Goal: Task Accomplishment & Management: Manage account settings

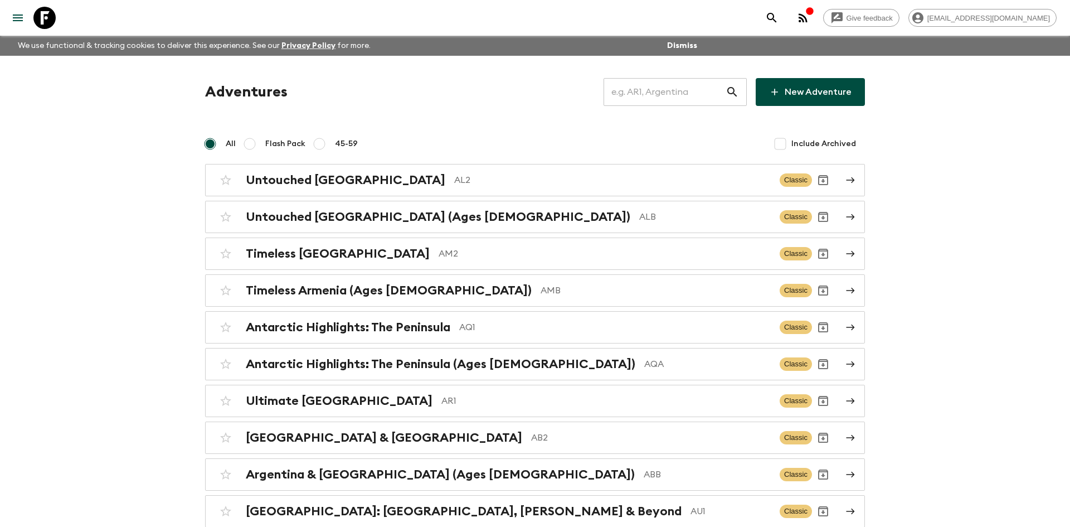
click at [669, 88] on input "text" at bounding box center [665, 91] width 122 height 31
type input "gra"
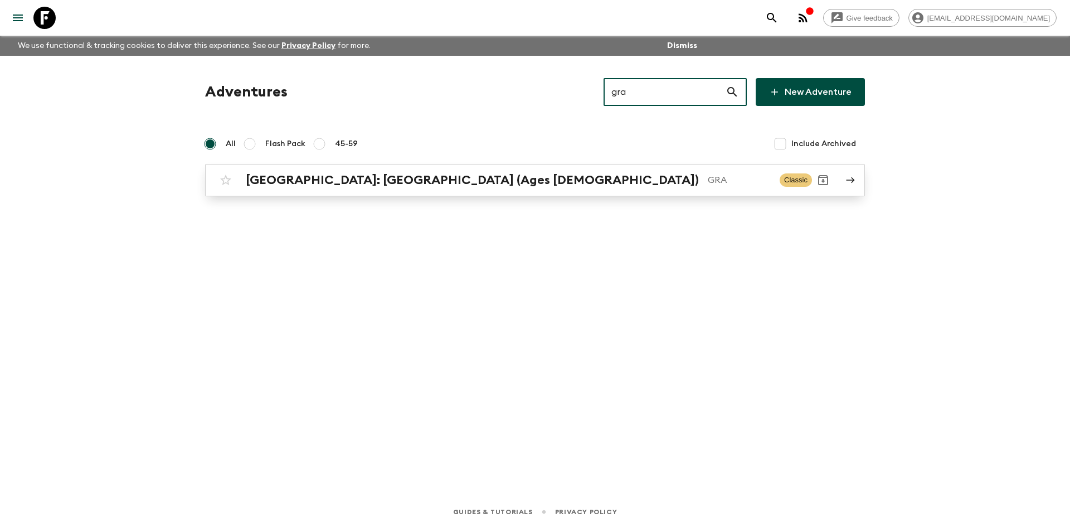
click at [386, 178] on h2 "[GEOGRAPHIC_DATA]: [GEOGRAPHIC_DATA] (Ages [DEMOGRAPHIC_DATA])" at bounding box center [472, 180] width 453 height 14
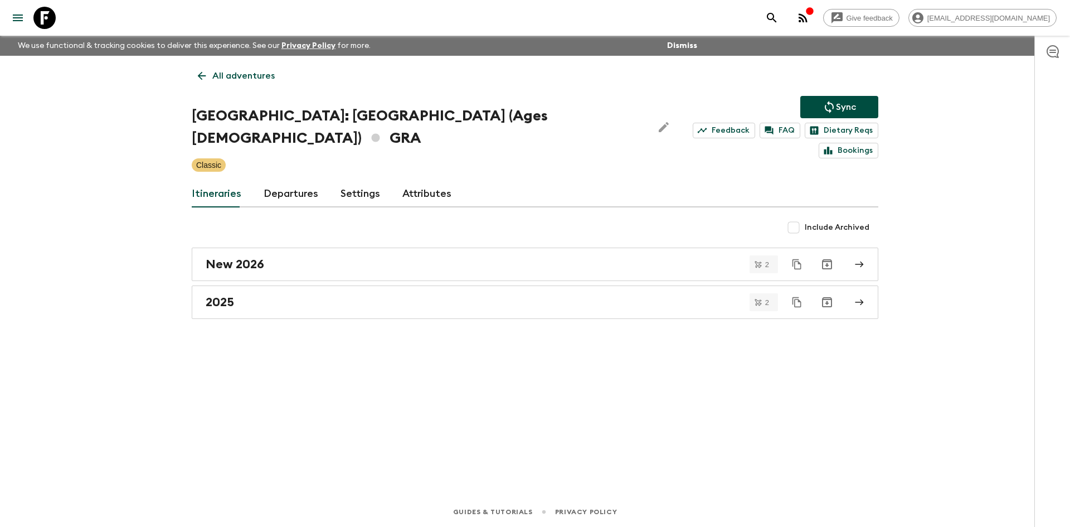
click at [818, 119] on div "Sync Feedback FAQ Dietary Reqs Bookings" at bounding box center [781, 127] width 194 height 62
click at [821, 115] on button "Sync" at bounding box center [839, 107] width 78 height 22
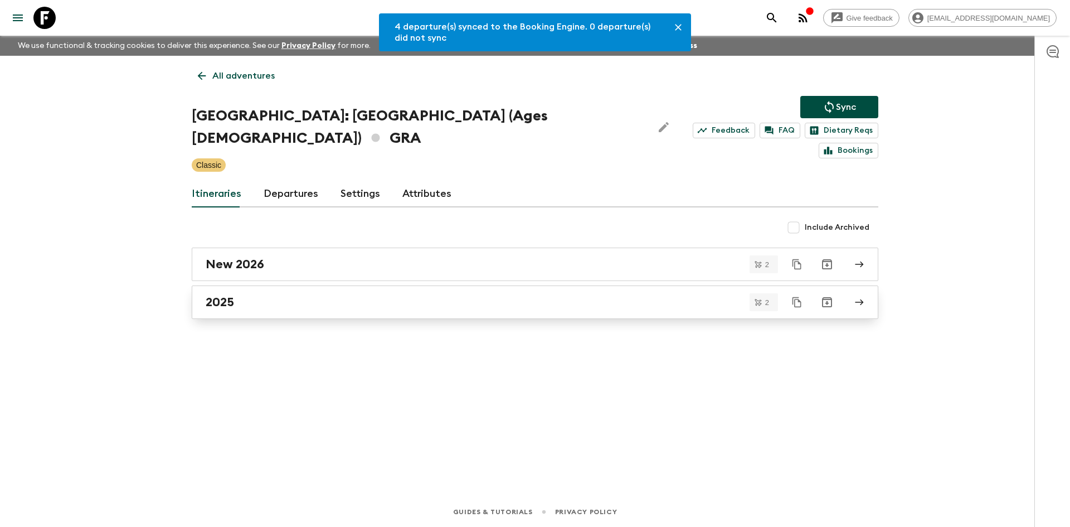
click at [241, 295] on div "2025" at bounding box center [525, 302] width 638 height 14
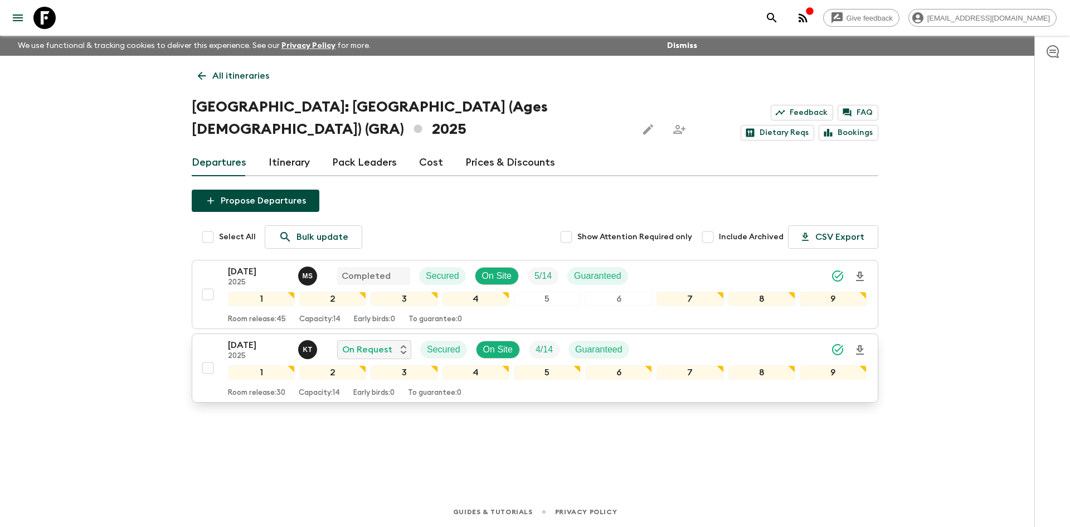
click at [311, 345] on p "K T" at bounding box center [307, 349] width 9 height 9
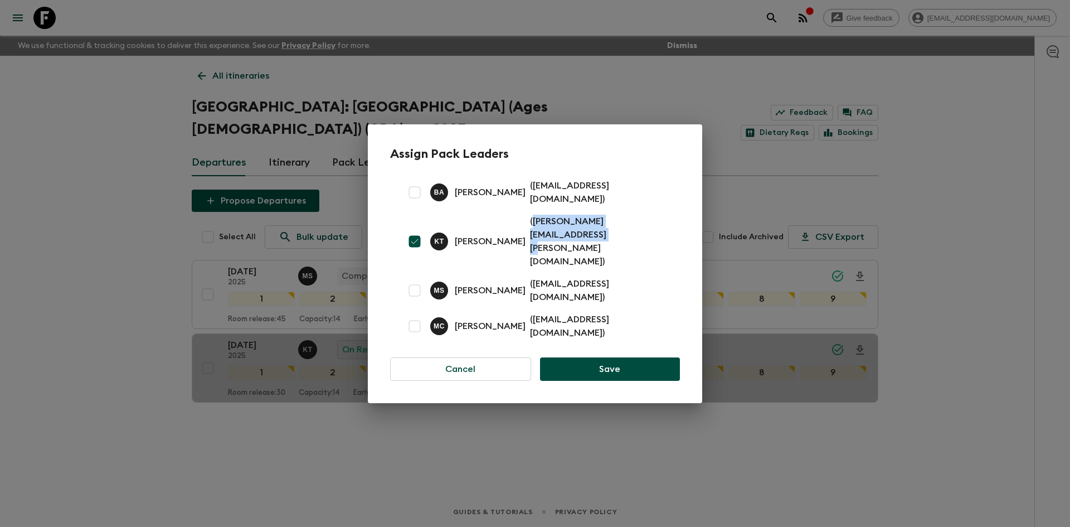
drag, startPoint x: 665, startPoint y: 243, endPoint x: 528, endPoint y: 246, distance: 136.6
click at [530, 246] on p "( [PERSON_NAME][EMAIL_ADDRESS][PERSON_NAME][DOMAIN_NAME] )" at bounding box center [598, 241] width 137 height 53
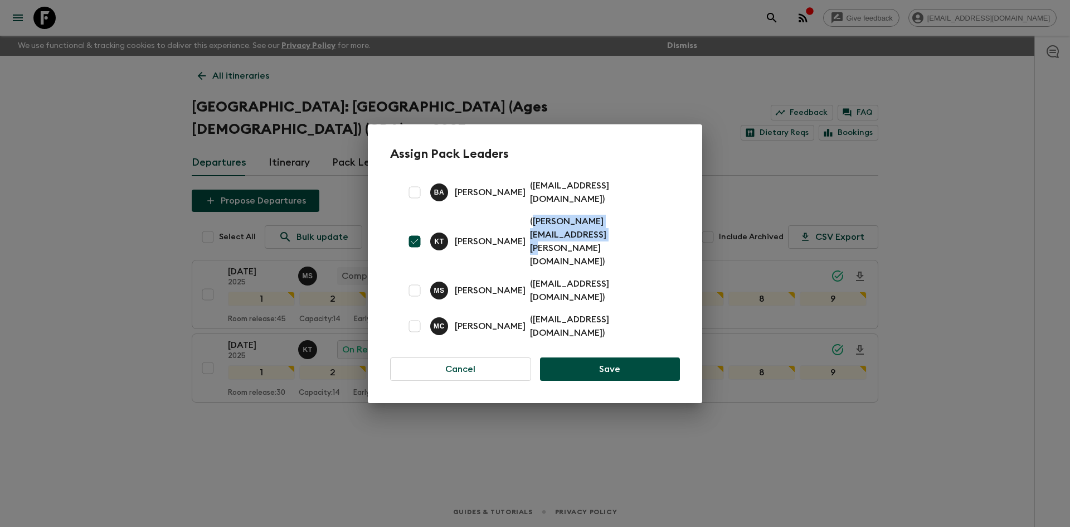
copy p "[PERSON_NAME][EMAIL_ADDRESS][PERSON_NAME][DOMAIN_NAME]"
click at [93, 123] on div "Assign Pack Leaders B A [PERSON_NAME] ( [EMAIL_ADDRESS][DOMAIN_NAME] ) [PERSON_…" at bounding box center [535, 263] width 1070 height 527
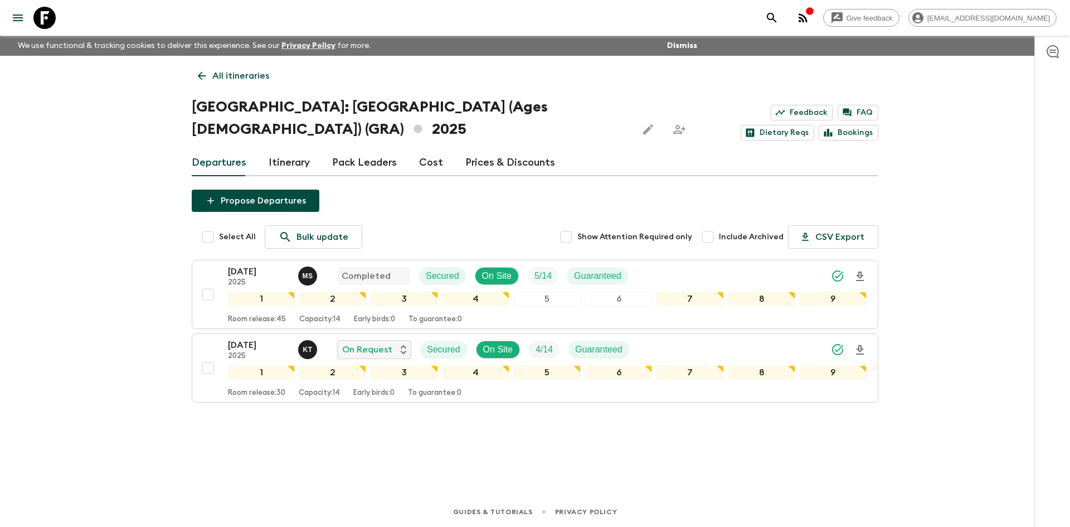
click at [252, 78] on p "All itineraries" at bounding box center [240, 75] width 57 height 13
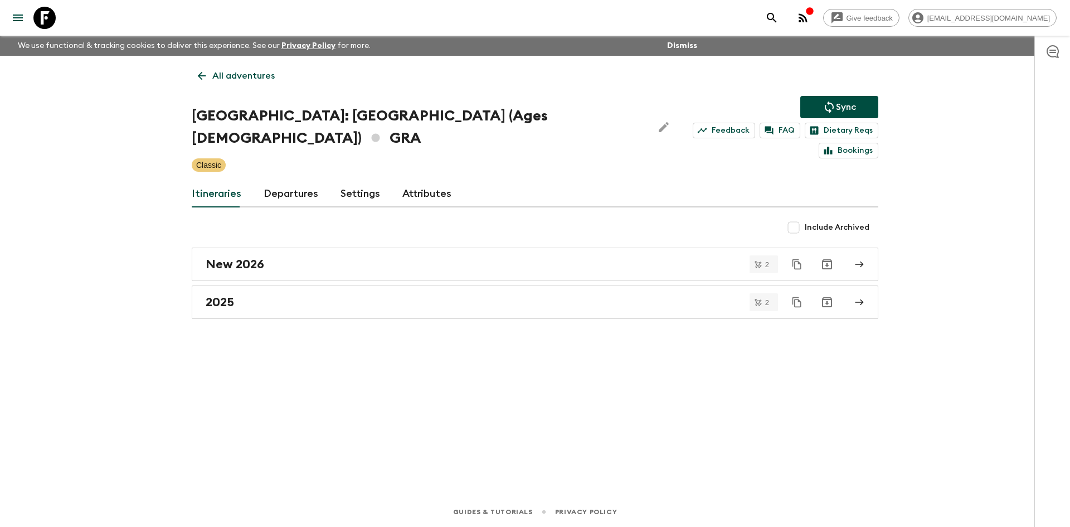
click at [252, 78] on p "All adventures" at bounding box center [243, 75] width 62 height 13
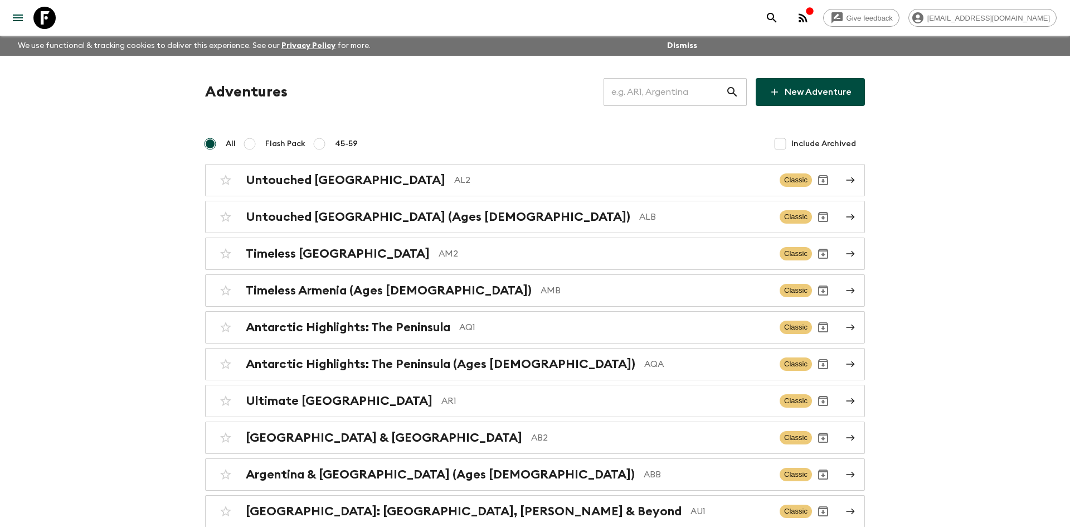
click at [624, 95] on input "text" at bounding box center [665, 91] width 122 height 31
type input "al2"
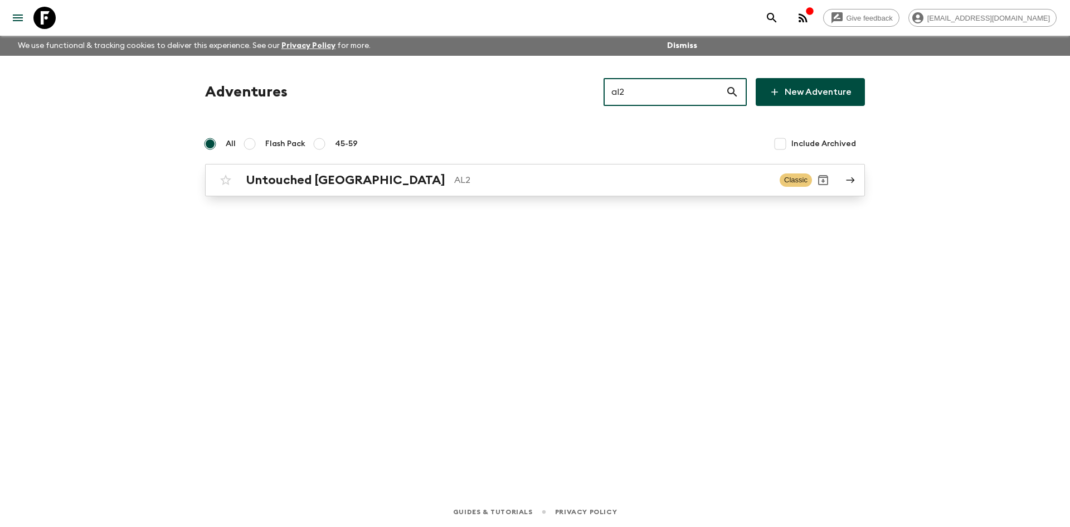
click at [454, 177] on p "AL2" at bounding box center [612, 179] width 317 height 13
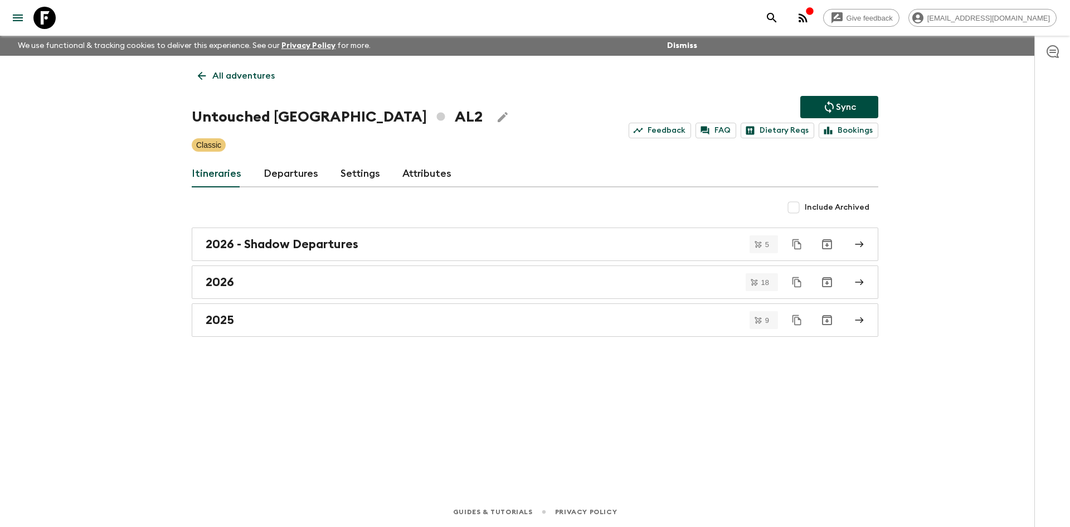
click at [841, 100] on p "Sync" at bounding box center [846, 106] width 20 height 13
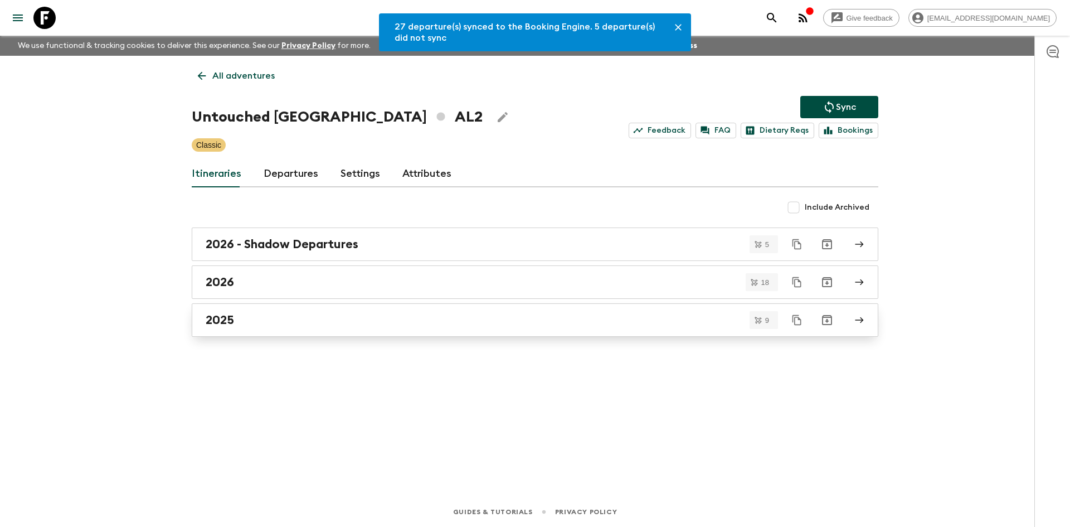
click at [301, 318] on div "2025" at bounding box center [525, 320] width 638 height 14
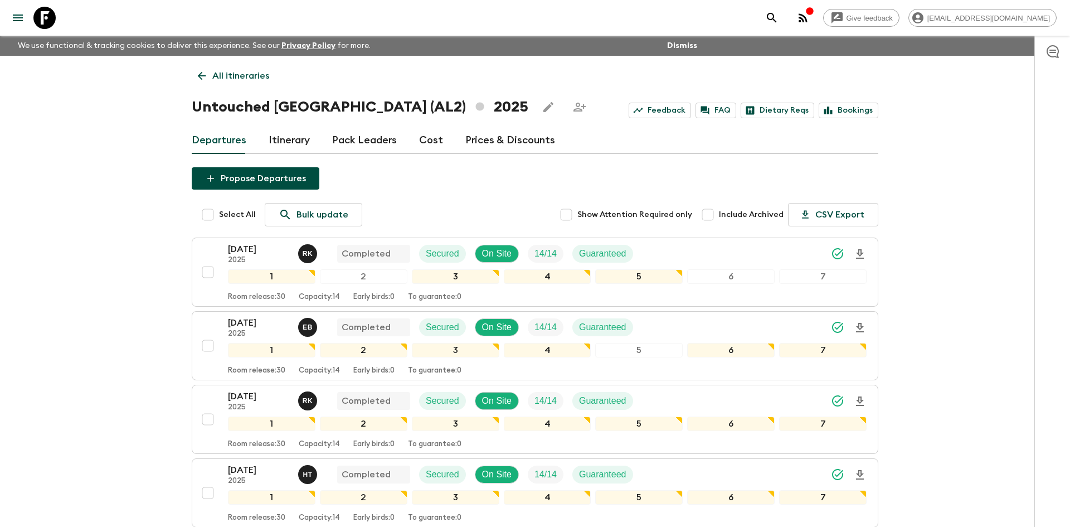
click at [254, 77] on p "All itineraries" at bounding box center [240, 75] width 57 height 13
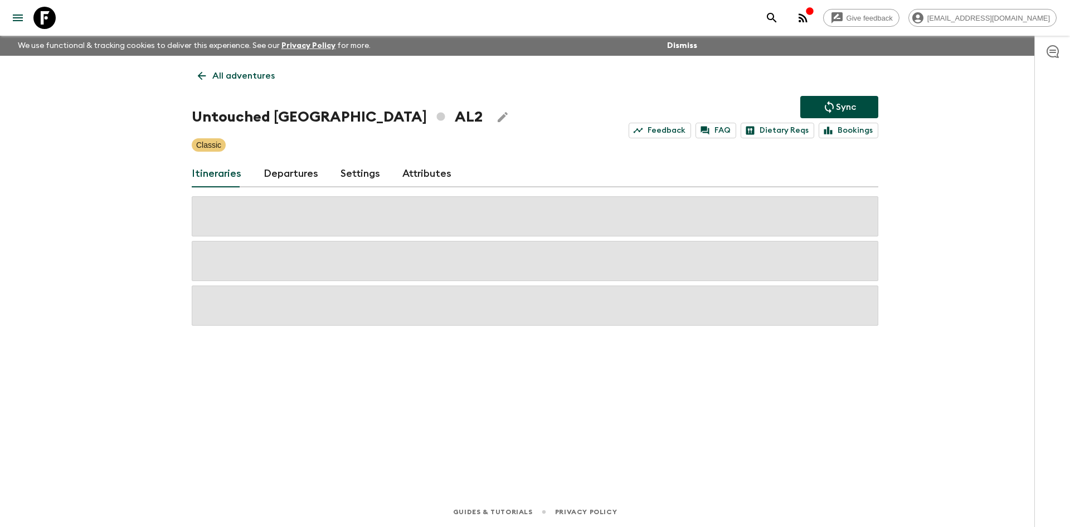
click at [254, 77] on p "All adventures" at bounding box center [243, 75] width 62 height 13
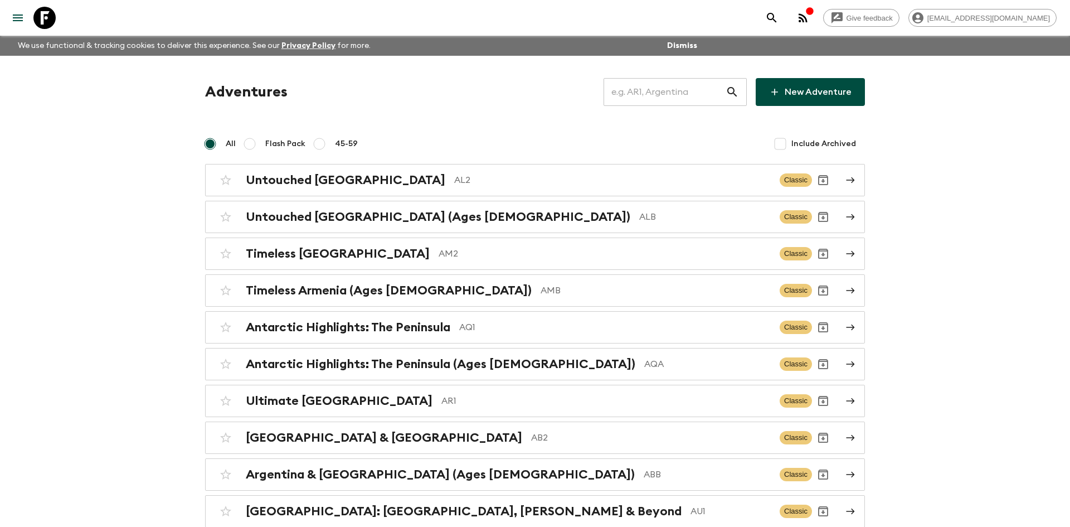
click at [679, 96] on input "text" at bounding box center [665, 91] width 122 height 31
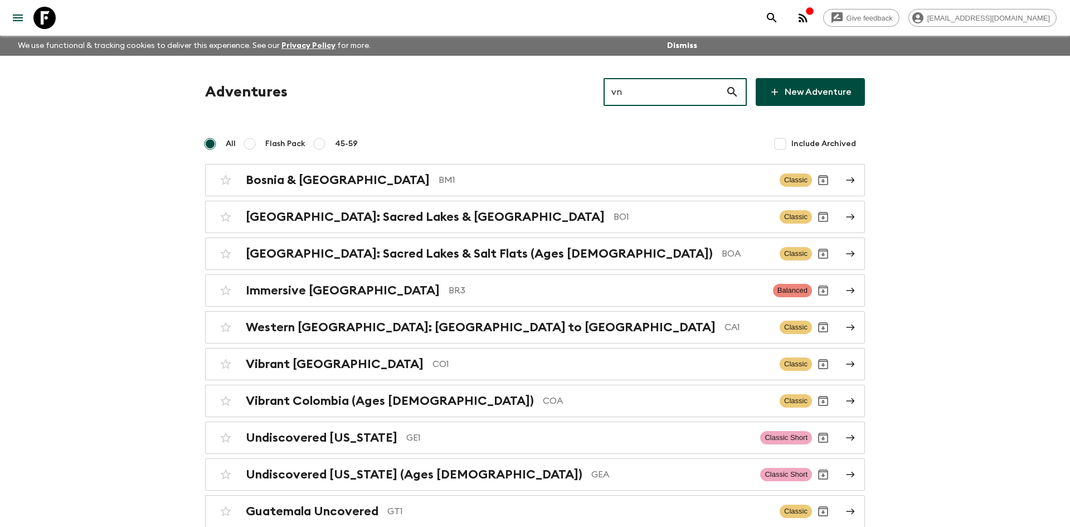
type input "vn1"
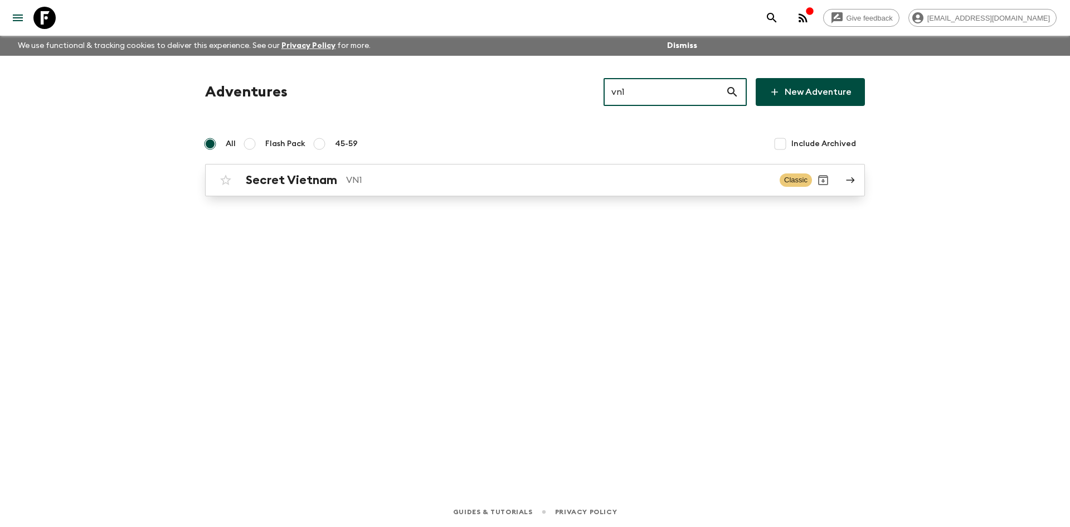
click at [367, 192] on link "Secret Vietnam VN1 Classic" at bounding box center [535, 180] width 660 height 32
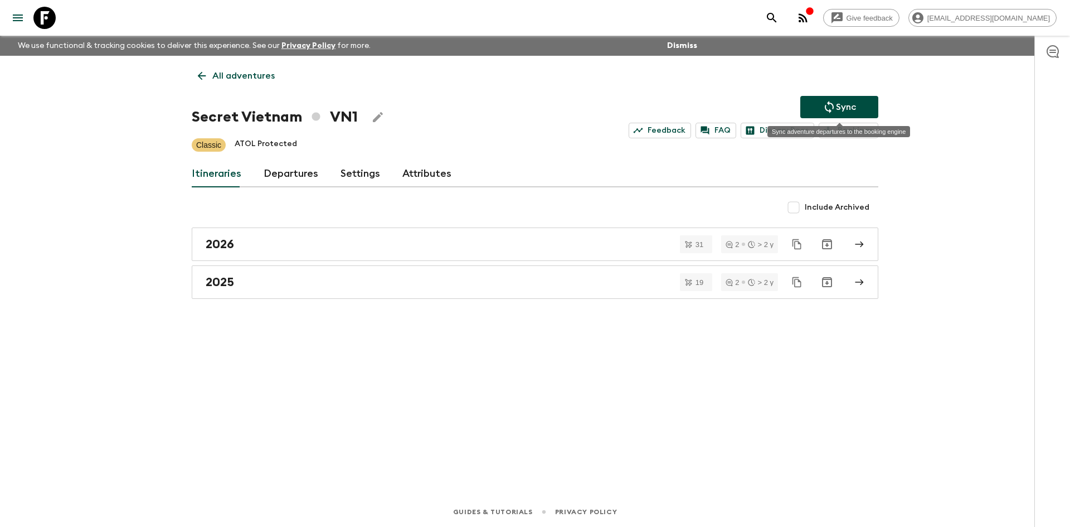
click at [814, 105] on button "Sync" at bounding box center [839, 107] width 78 height 22
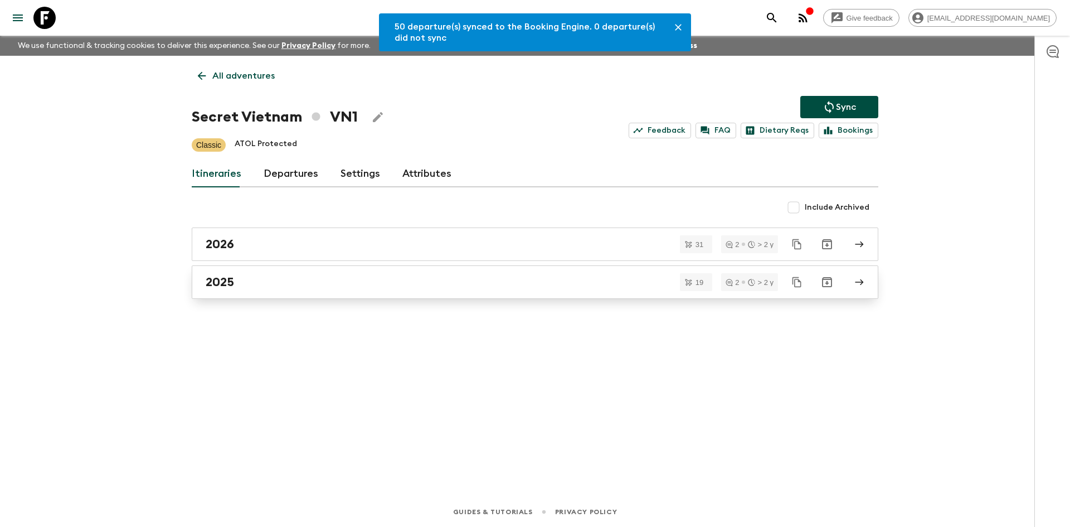
click at [319, 291] on link "2025" at bounding box center [535, 281] width 687 height 33
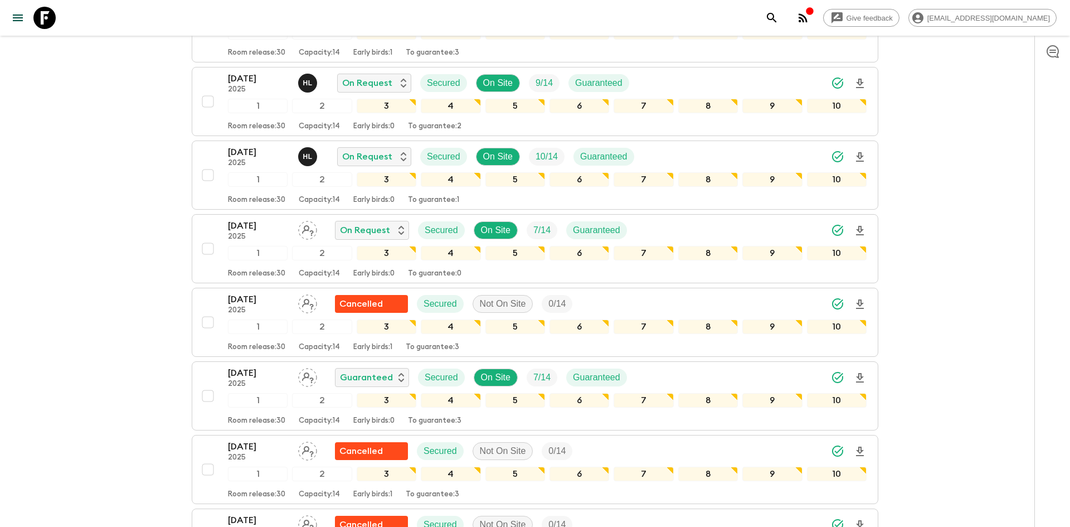
scroll to position [544, 0]
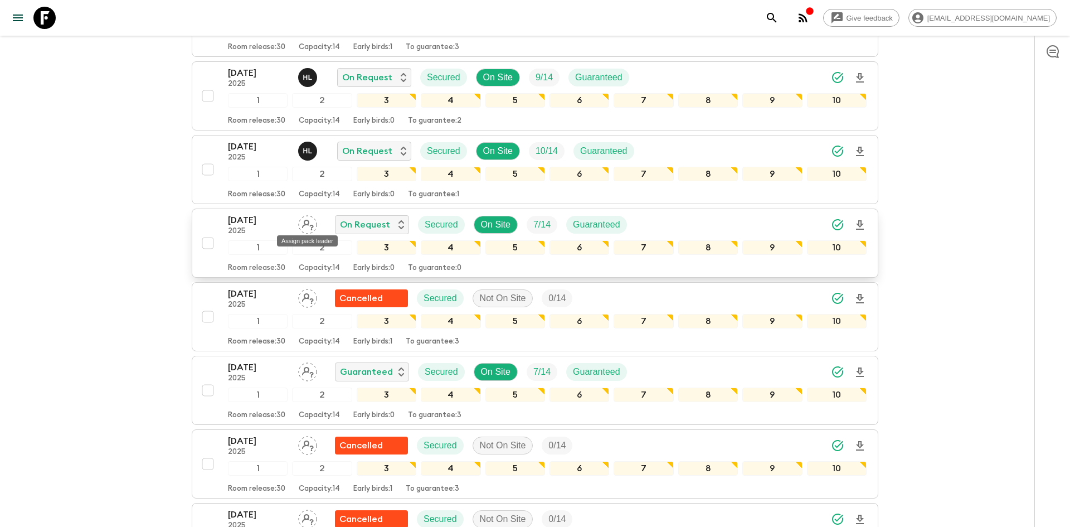
click at [309, 227] on div "Assign pack leader" at bounding box center [307, 237] width 63 height 20
click at [308, 223] on icon "Assign pack leader" at bounding box center [308, 225] width 12 height 11
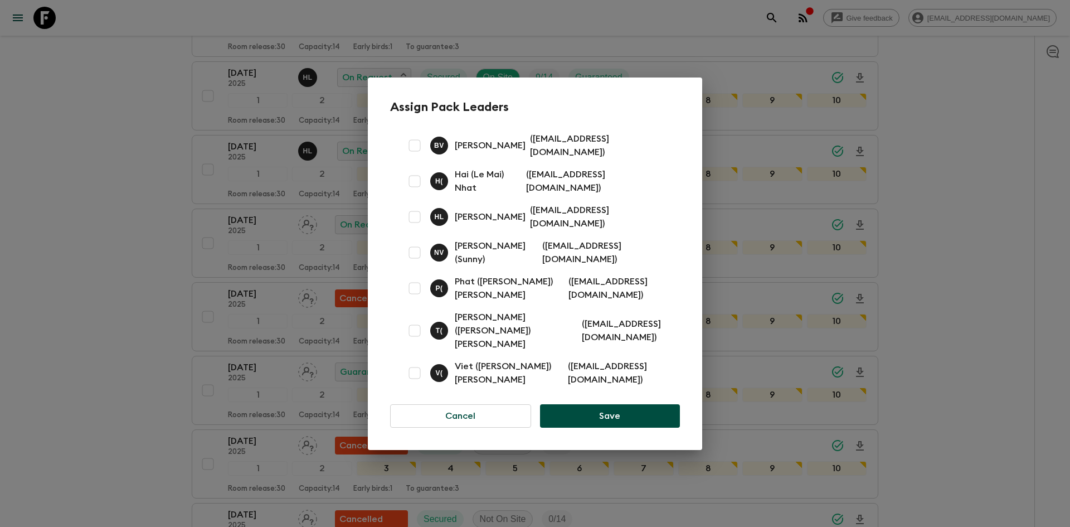
click at [416, 255] on input "checkbox" at bounding box center [414, 252] width 22 height 22
checkbox input "true"
click at [602, 404] on button "Save" at bounding box center [610, 415] width 140 height 23
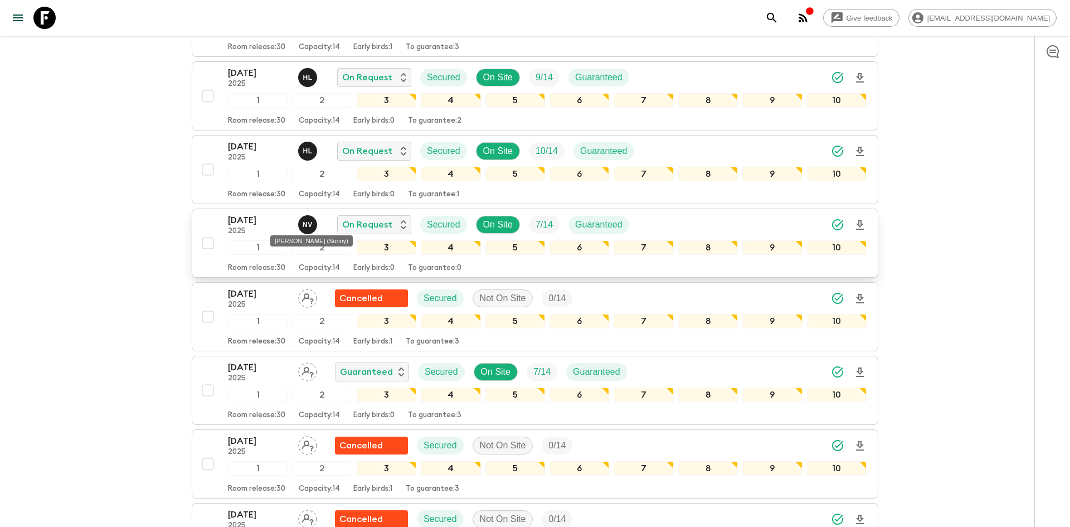
click at [310, 225] on p "N V" at bounding box center [308, 224] width 10 height 9
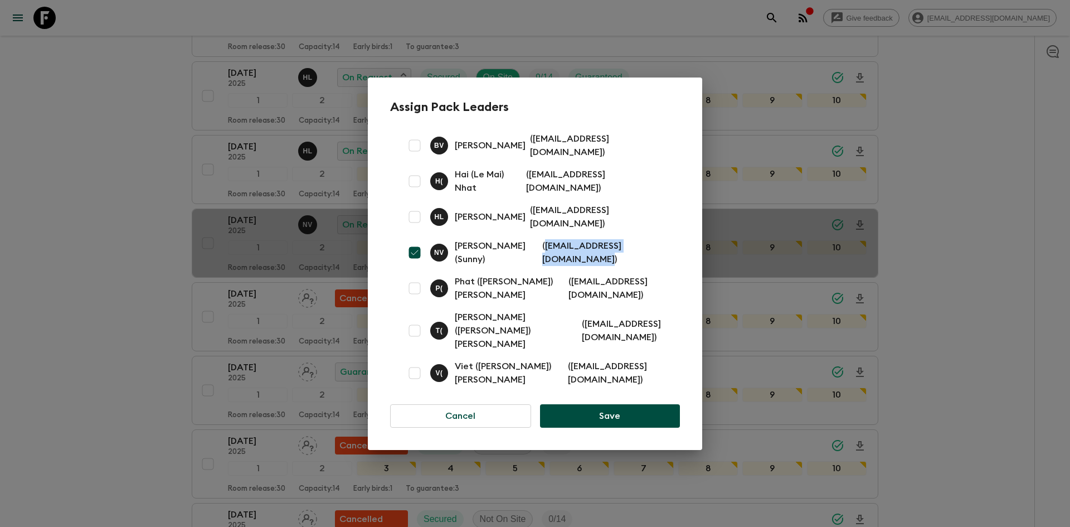
drag, startPoint x: 663, startPoint y: 257, endPoint x: 523, endPoint y: 254, distance: 140.5
click at [542, 254] on p "( [EMAIL_ADDRESS][DOMAIN_NAME] )" at bounding box center [604, 252] width 124 height 27
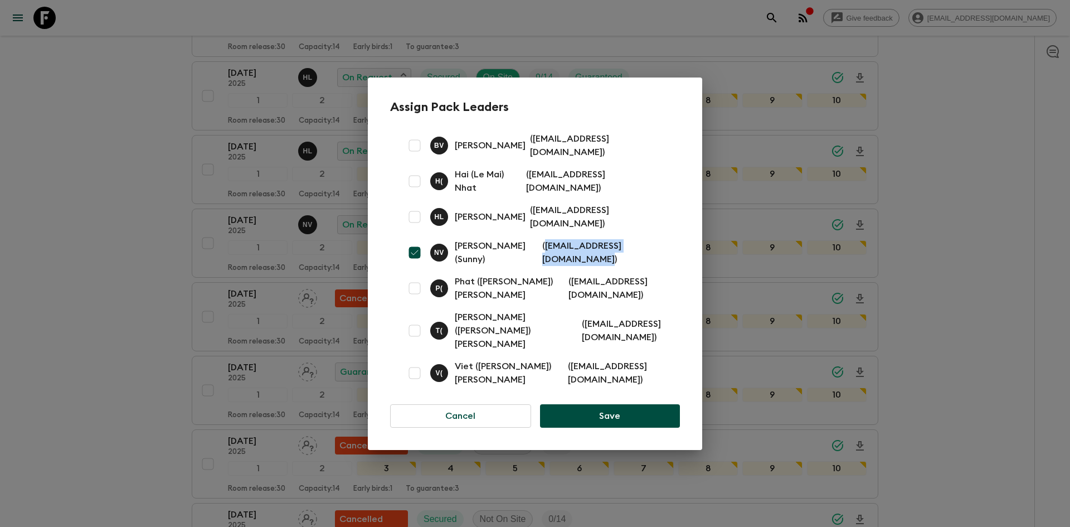
copy p "[EMAIL_ADDRESS][DOMAIN_NAME]"
click at [620, 404] on button "Save" at bounding box center [610, 415] width 140 height 23
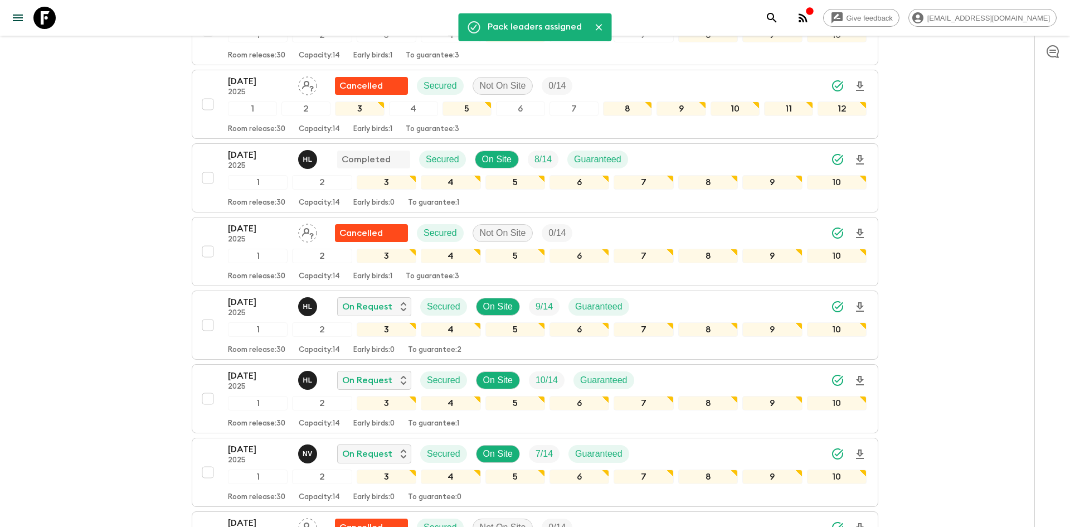
scroll to position [0, 0]
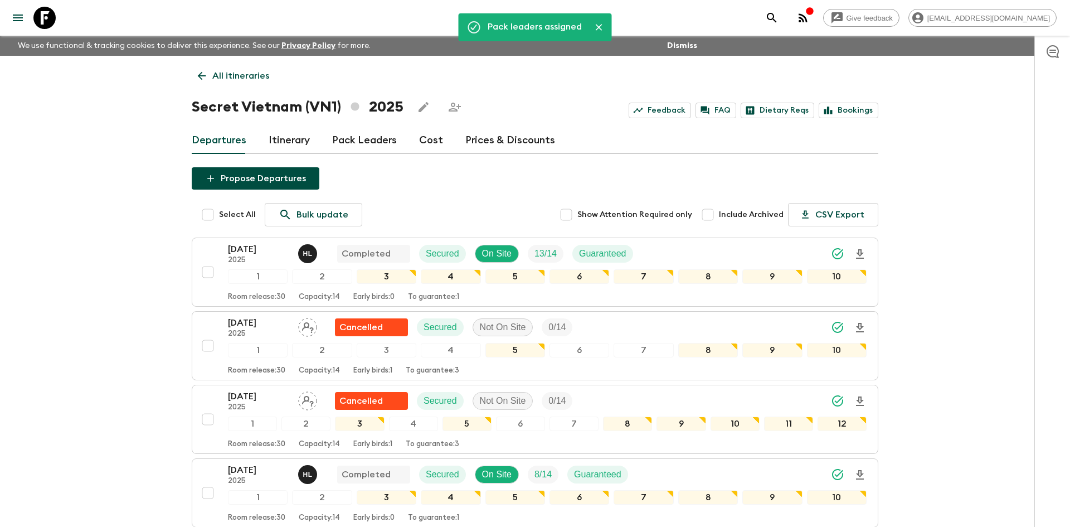
click at [220, 80] on p "All itineraries" at bounding box center [240, 75] width 57 height 13
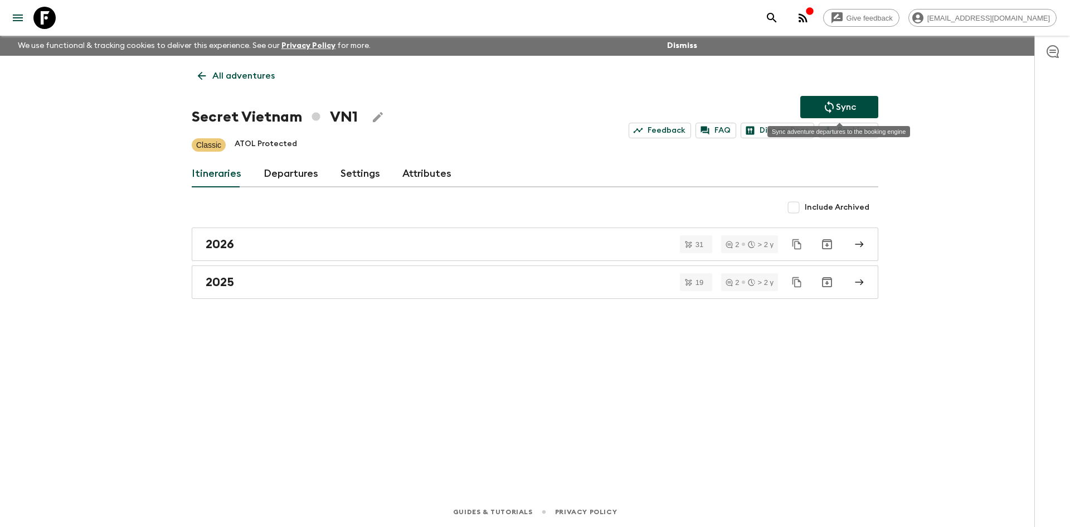
click at [836, 105] on p "Sync" at bounding box center [846, 106] width 20 height 13
click at [266, 80] on p "All adventures" at bounding box center [243, 75] width 62 height 13
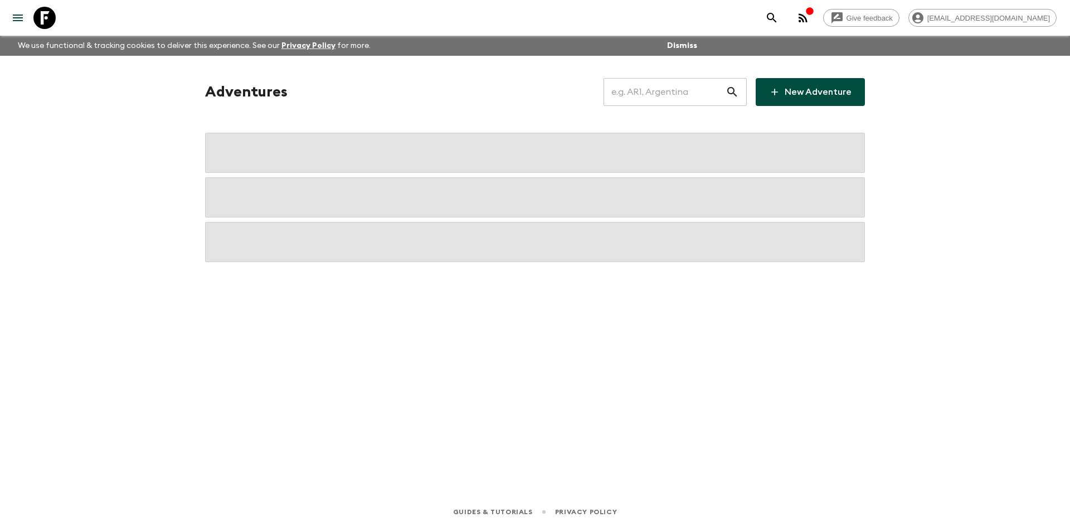
click at [644, 96] on input "text" at bounding box center [665, 91] width 122 height 31
type input "my1"
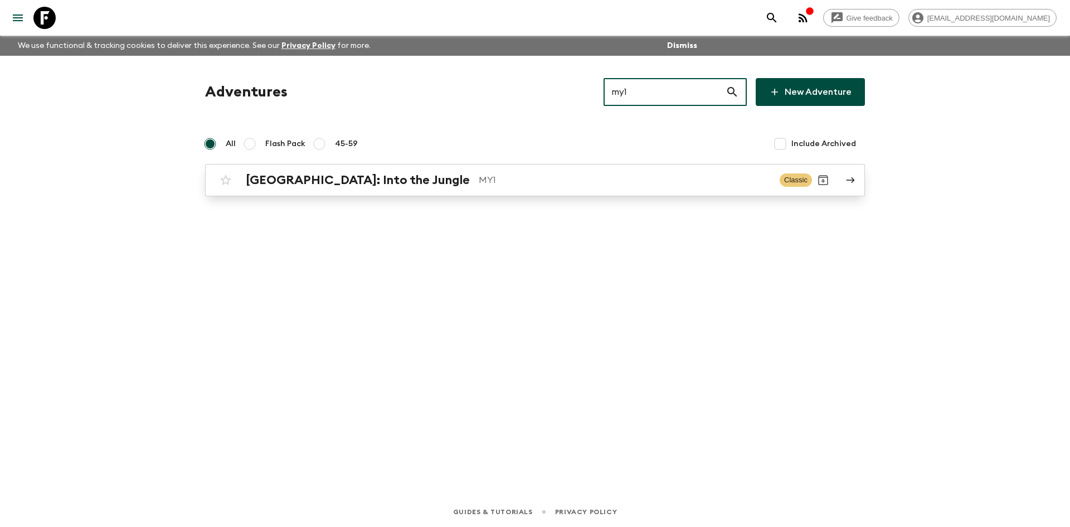
click at [517, 188] on div "[GEOGRAPHIC_DATA]: Into the Jungle MY1 Classic" at bounding box center [513, 180] width 597 height 22
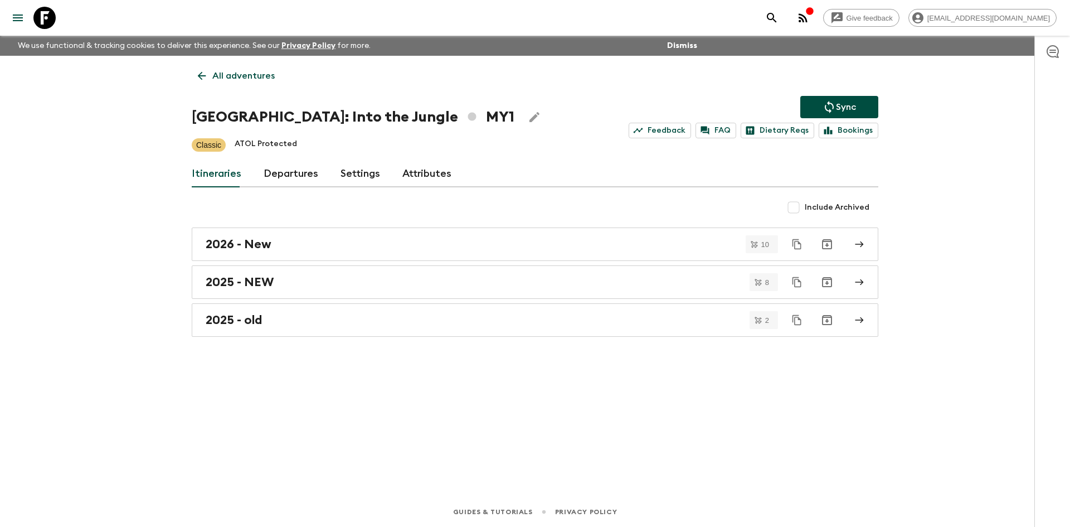
click at [829, 102] on icon "Sync adventure departures to the booking engine" at bounding box center [829, 106] width 13 height 13
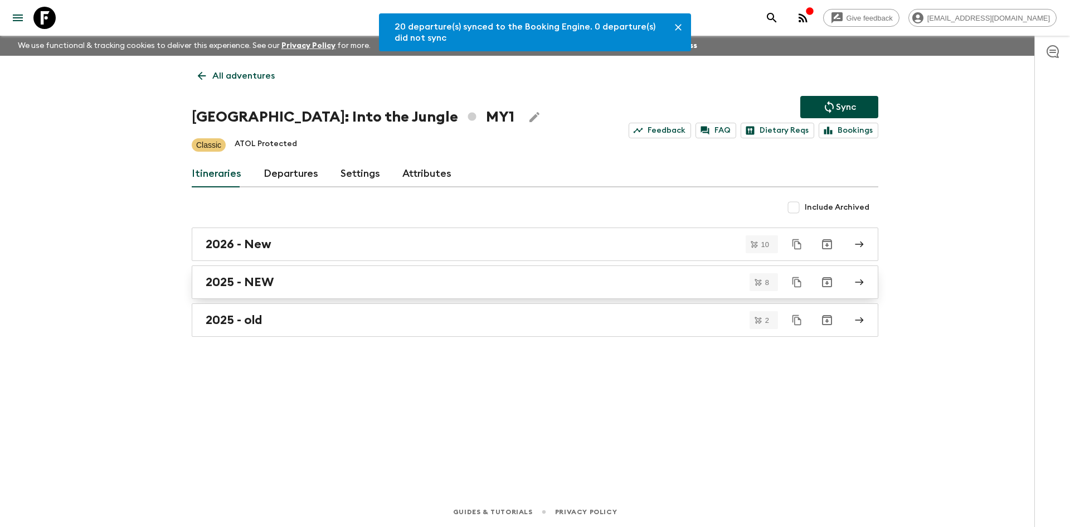
click at [254, 277] on h2 "2025 - NEW" at bounding box center [240, 282] width 68 height 14
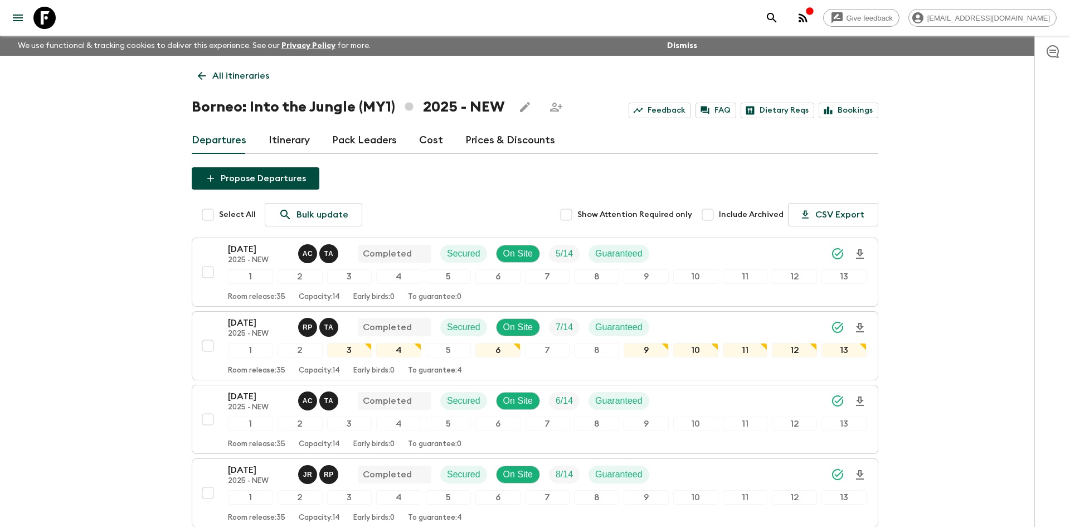
click at [206, 83] on link "All itineraries" at bounding box center [234, 76] width 84 height 22
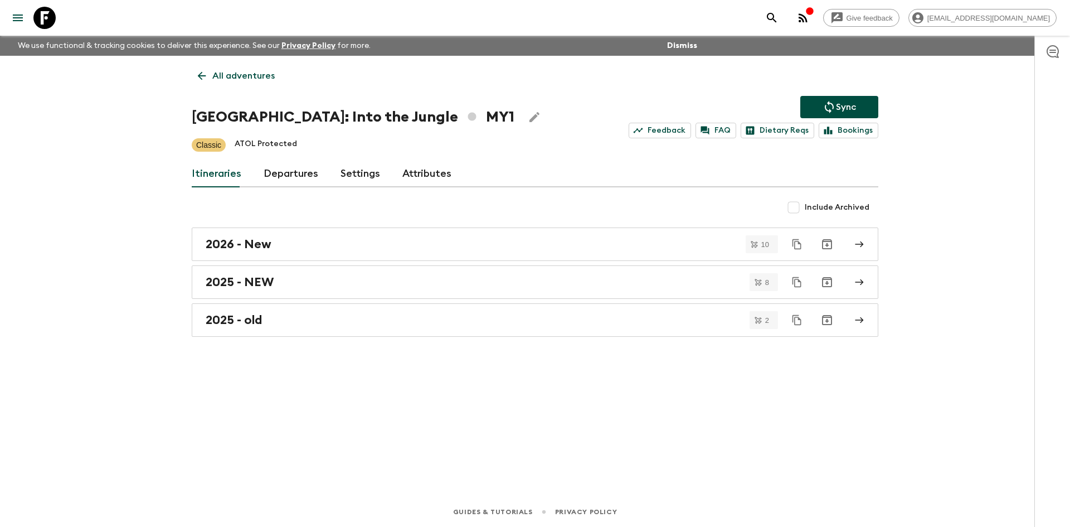
click at [206, 83] on link "All adventures" at bounding box center [236, 76] width 89 height 22
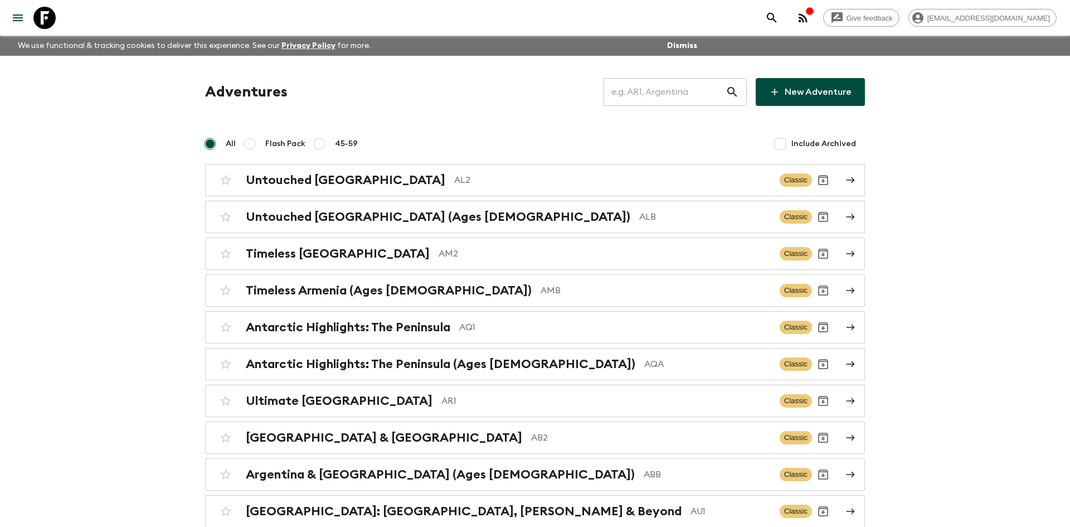
click at [639, 95] on input "text" at bounding box center [665, 91] width 122 height 31
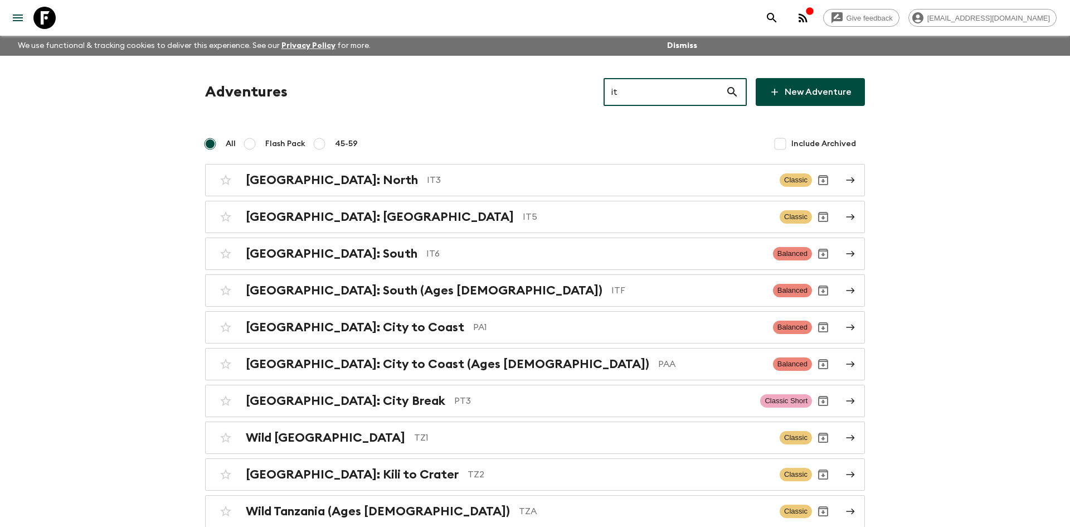
type input "it5"
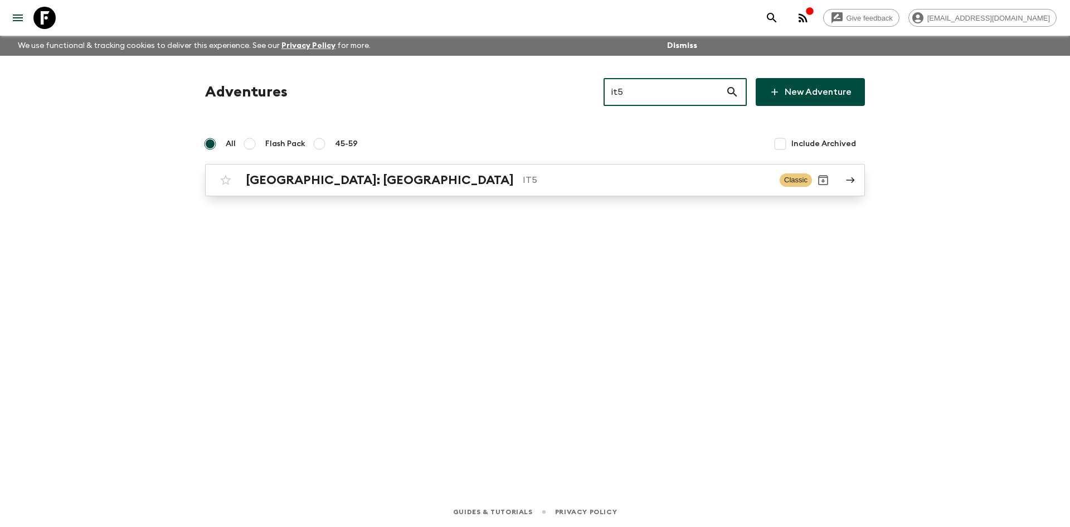
click at [523, 177] on p "IT5" at bounding box center [647, 179] width 248 height 13
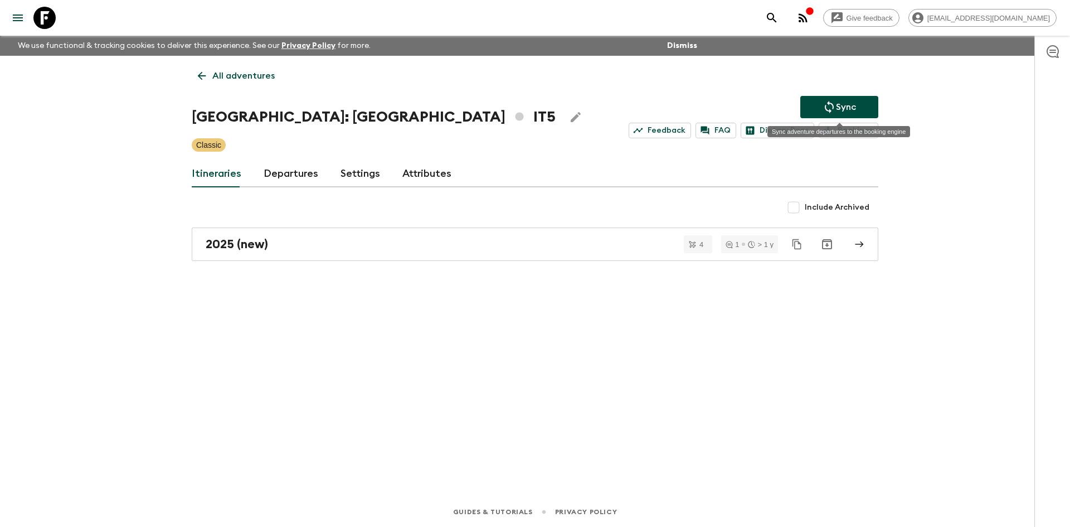
click at [845, 104] on p "Sync" at bounding box center [846, 106] width 20 height 13
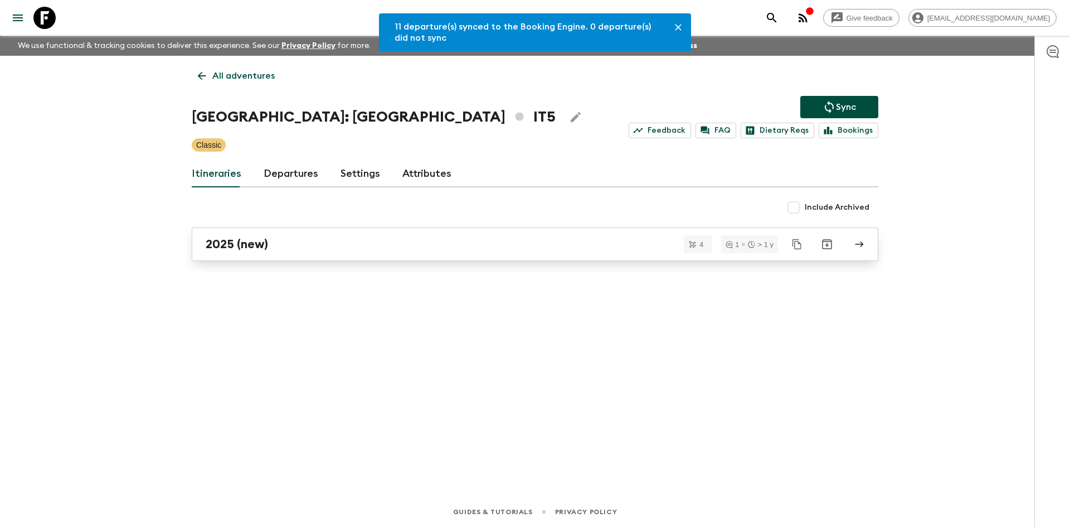
click at [303, 236] on link "2025 (new)" at bounding box center [535, 243] width 687 height 33
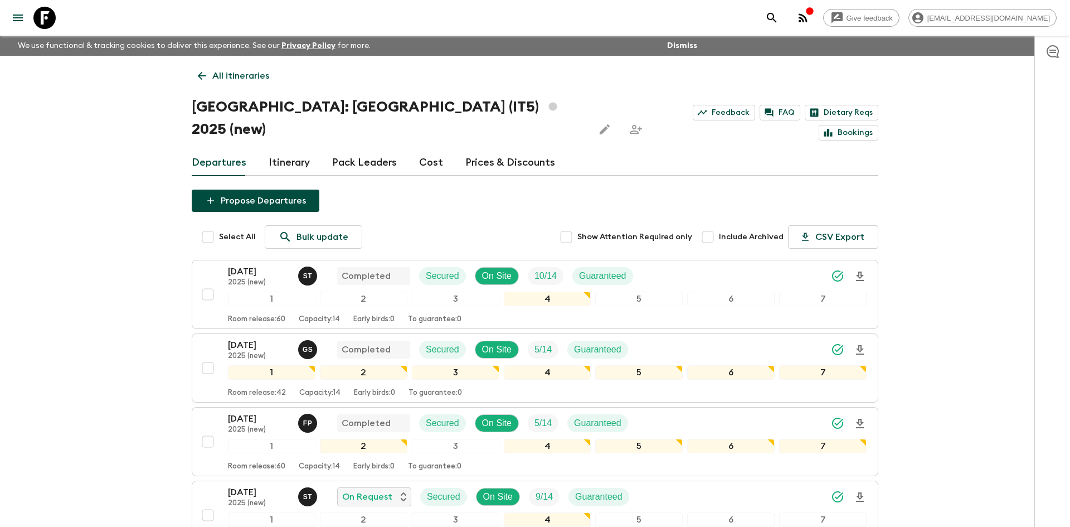
click at [217, 79] on p "All itineraries" at bounding box center [240, 75] width 57 height 13
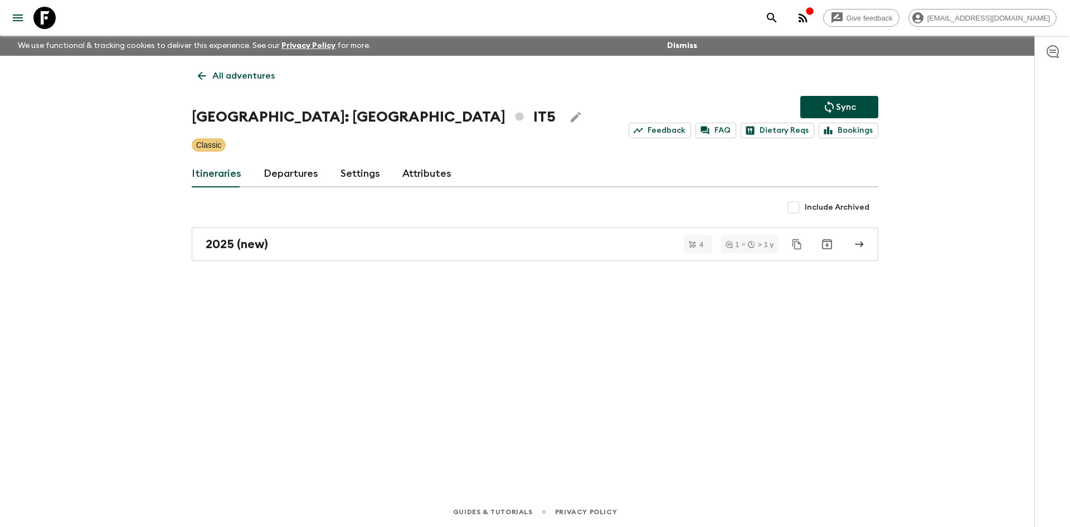
click at [217, 79] on p "All adventures" at bounding box center [243, 75] width 62 height 13
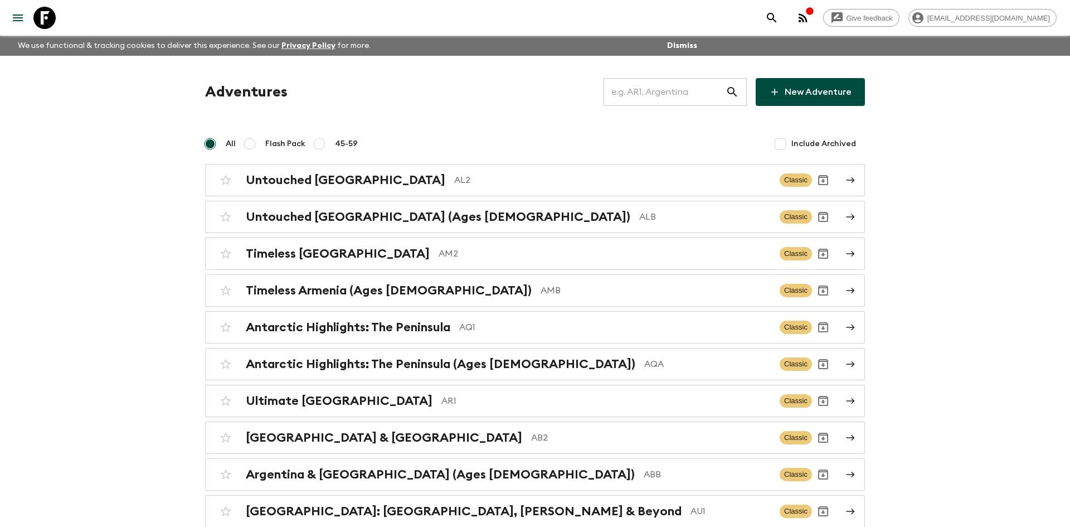
click at [674, 91] on input "text" at bounding box center [665, 91] width 122 height 31
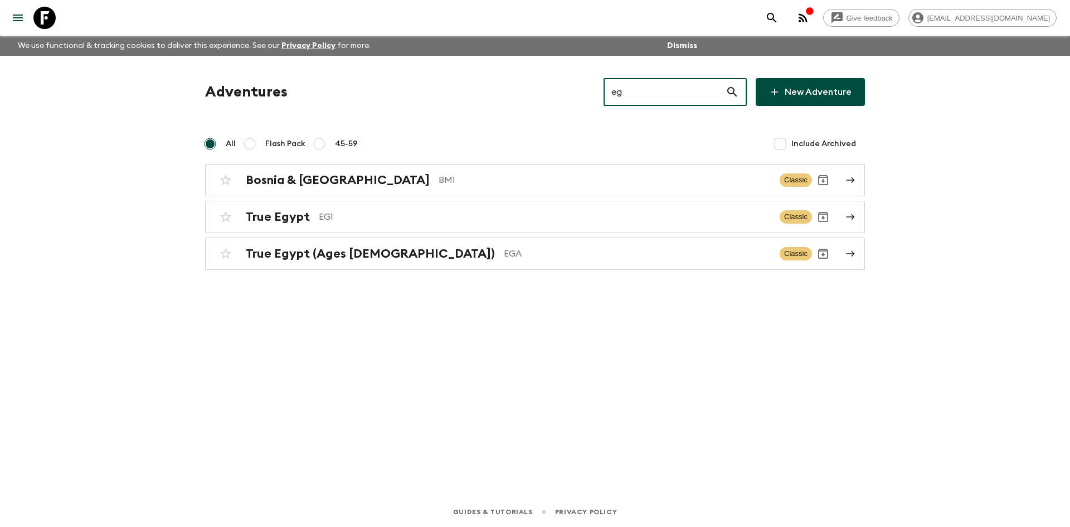
type input "eg1"
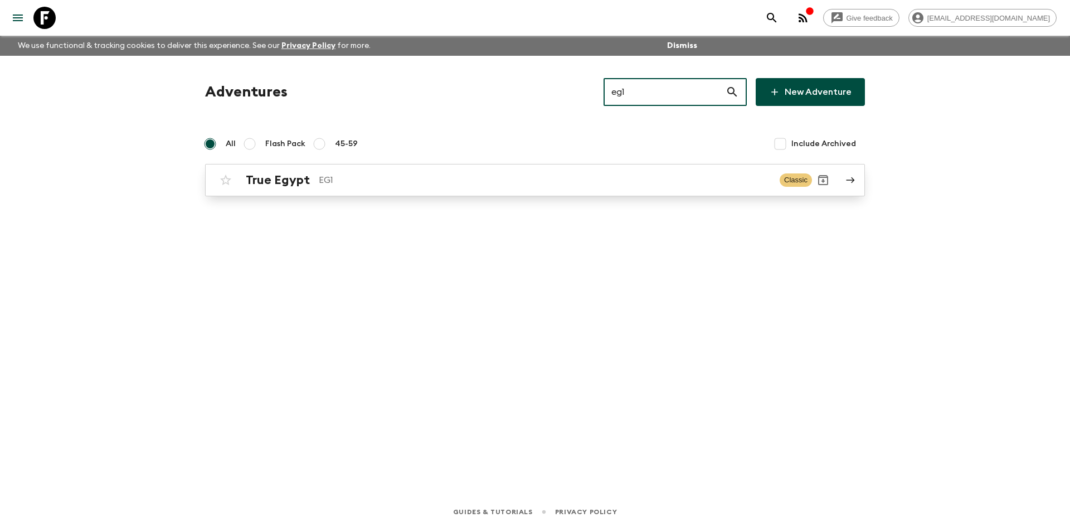
click at [342, 188] on div "True Egypt EG1 Classic" at bounding box center [513, 180] width 597 height 22
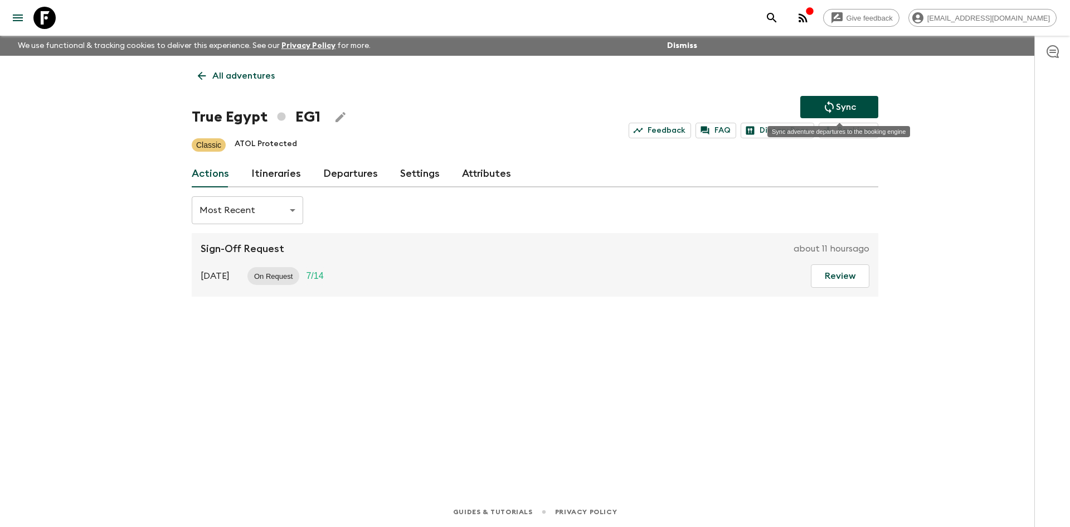
click at [841, 100] on p "Sync" at bounding box center [846, 106] width 20 height 13
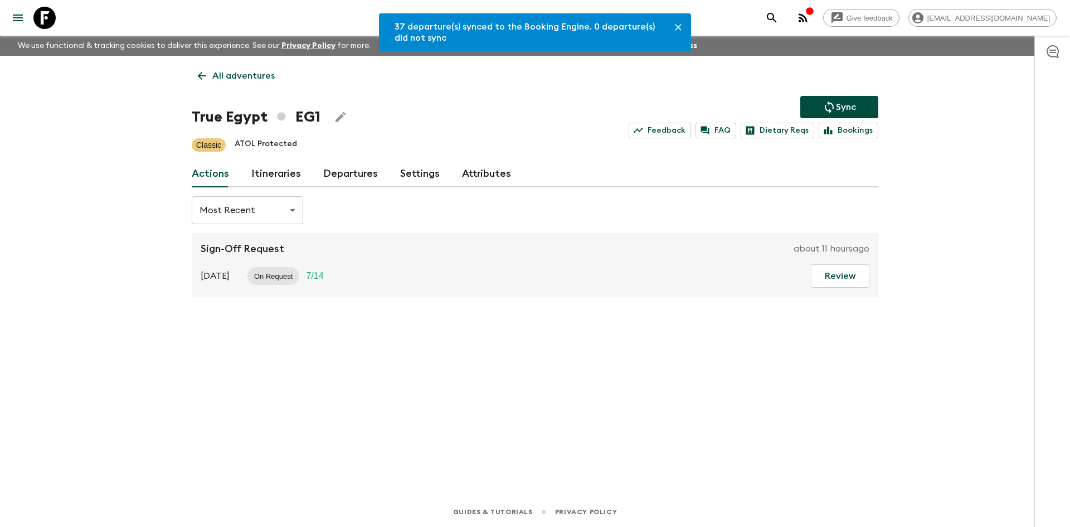
click at [353, 179] on link "Departures" at bounding box center [350, 173] width 55 height 27
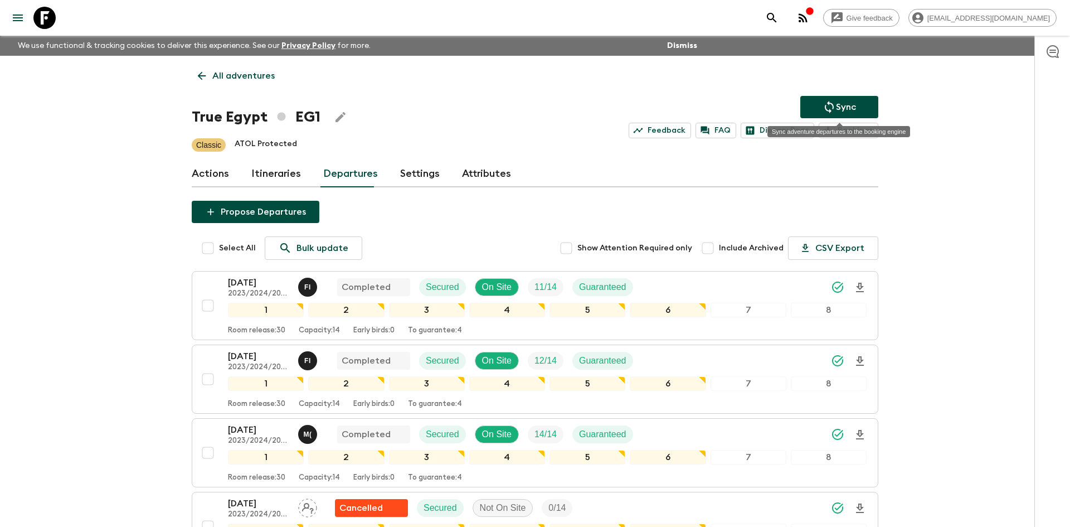
click at [847, 111] on p "Sync" at bounding box center [846, 106] width 20 height 13
click at [268, 74] on p "All adventures" at bounding box center [243, 75] width 62 height 13
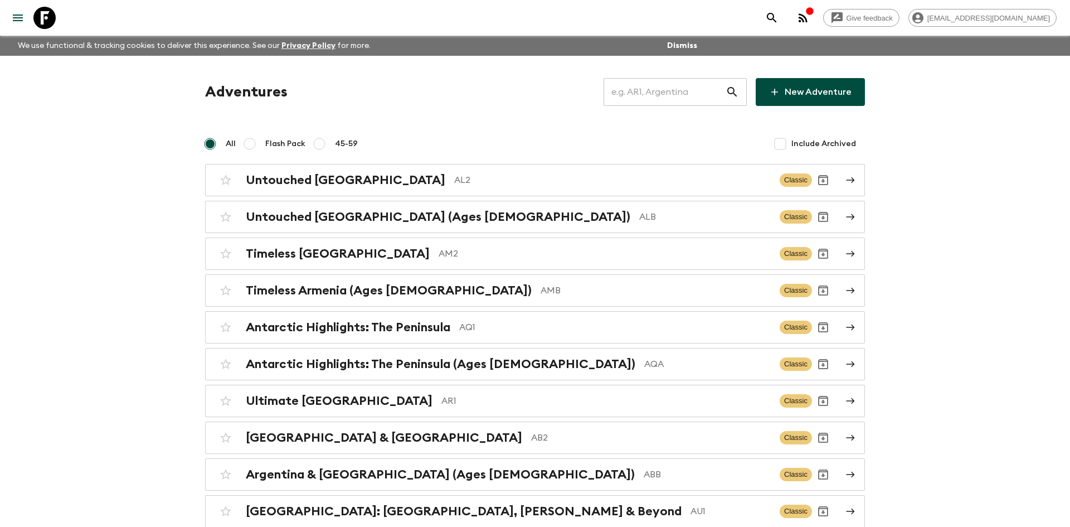
click at [677, 85] on input "text" at bounding box center [665, 91] width 122 height 31
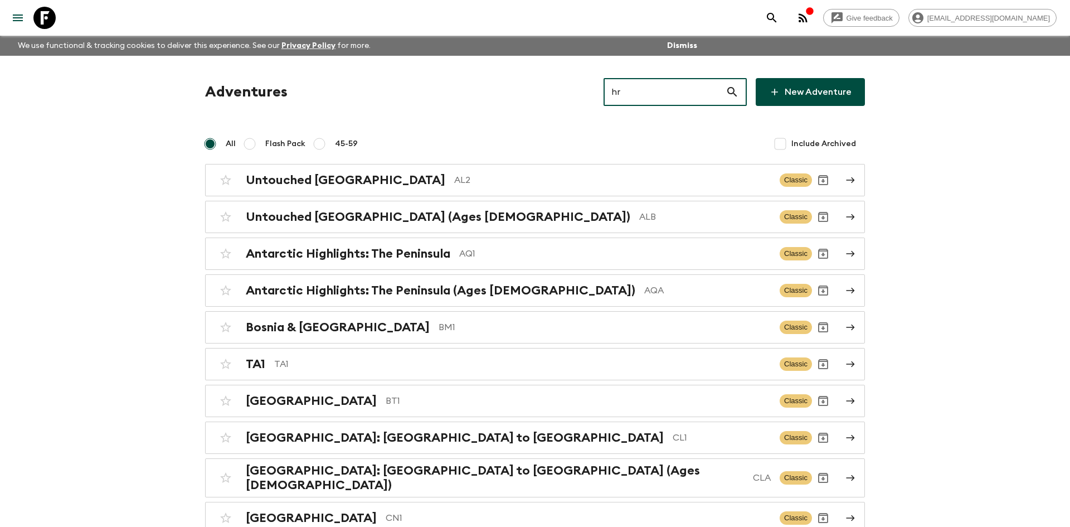
type input "hr1"
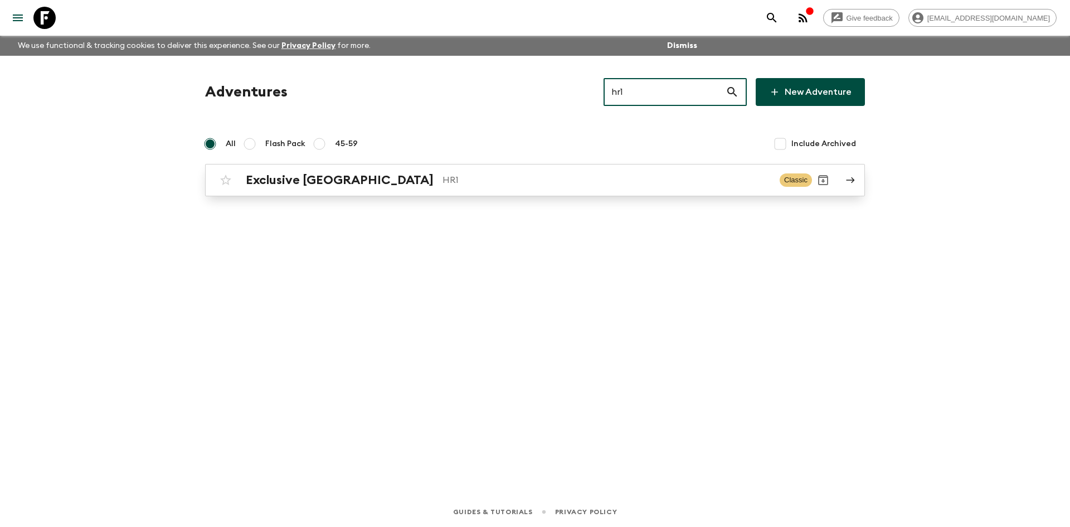
click at [305, 191] on div "Exclusive Croatia HR1 Classic" at bounding box center [513, 180] width 597 height 22
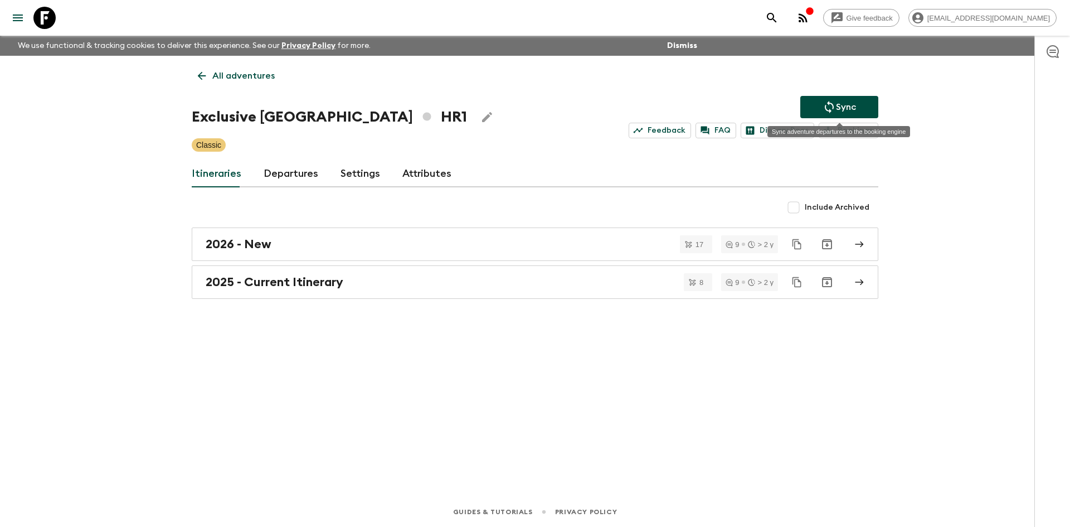
click at [833, 101] on icon "Sync adventure departures to the booking engine" at bounding box center [829, 106] width 13 height 13
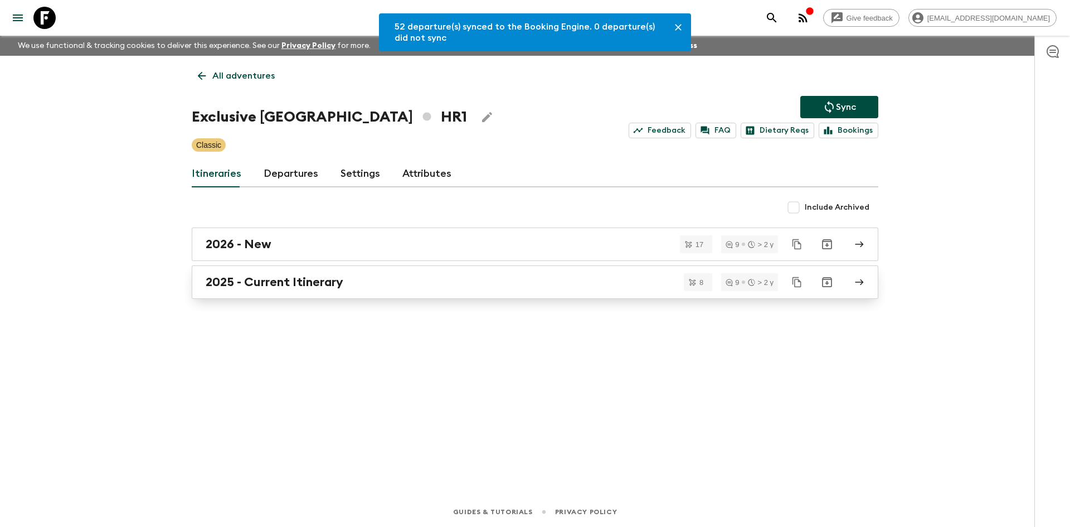
click at [318, 285] on h2 "2025 - Current Itinerary" at bounding box center [275, 282] width 138 height 14
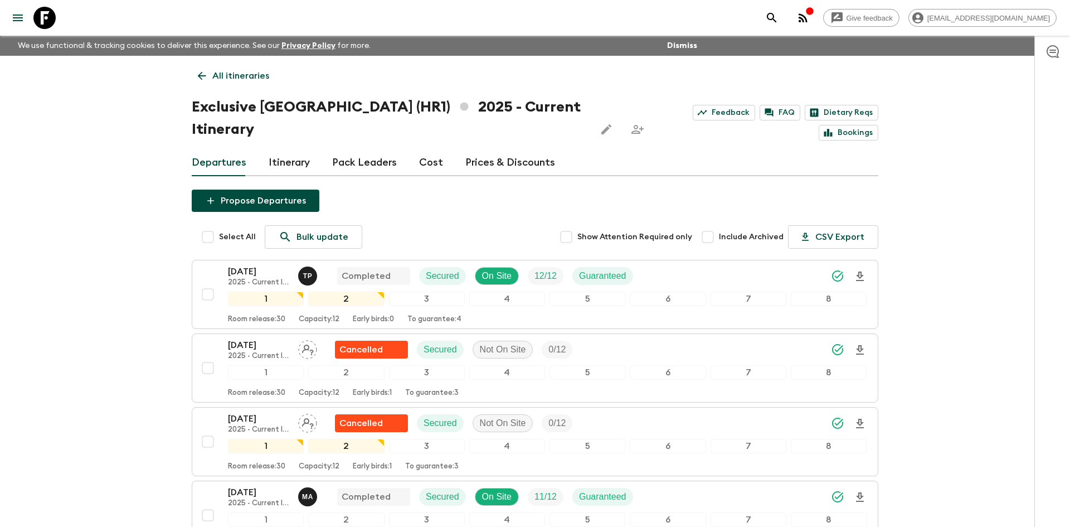
click at [211, 80] on link "All itineraries" at bounding box center [234, 76] width 84 height 22
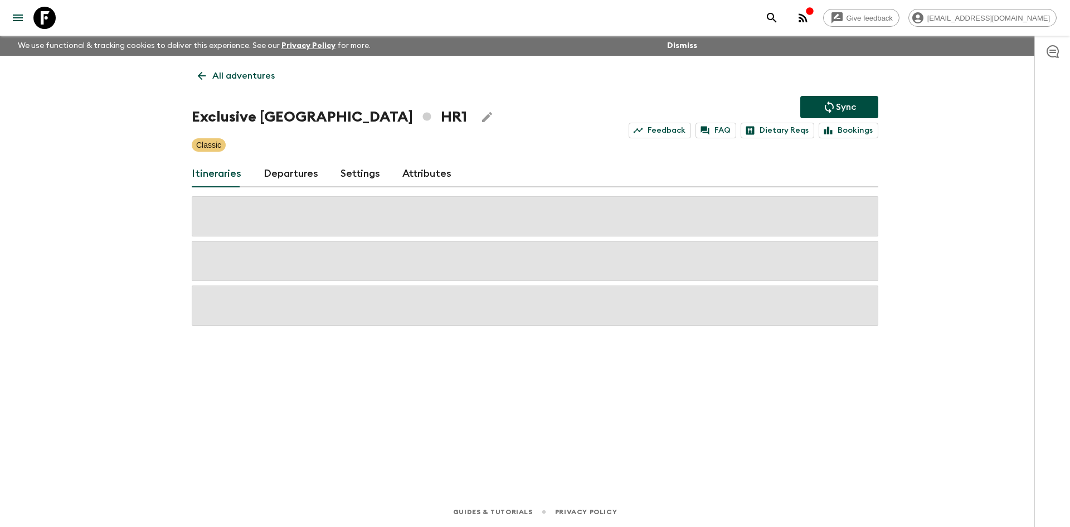
click at [211, 80] on link "All adventures" at bounding box center [236, 76] width 89 height 22
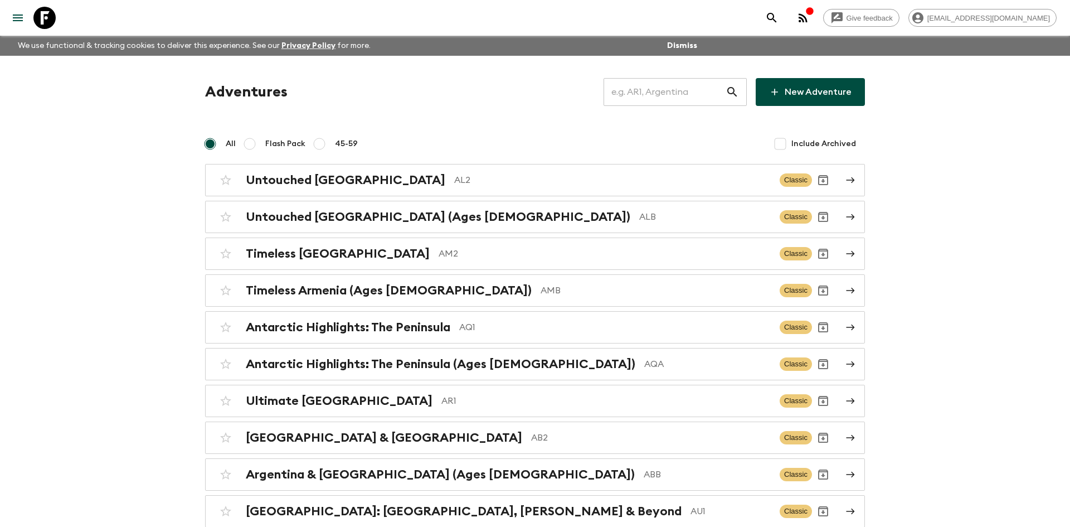
click at [616, 105] on input "text" at bounding box center [665, 91] width 122 height 31
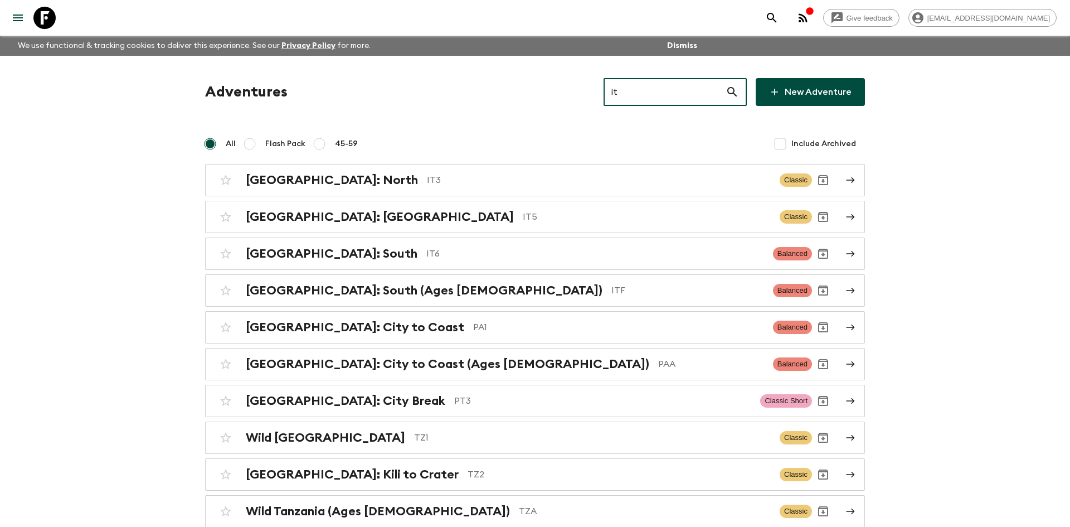
type input "it3"
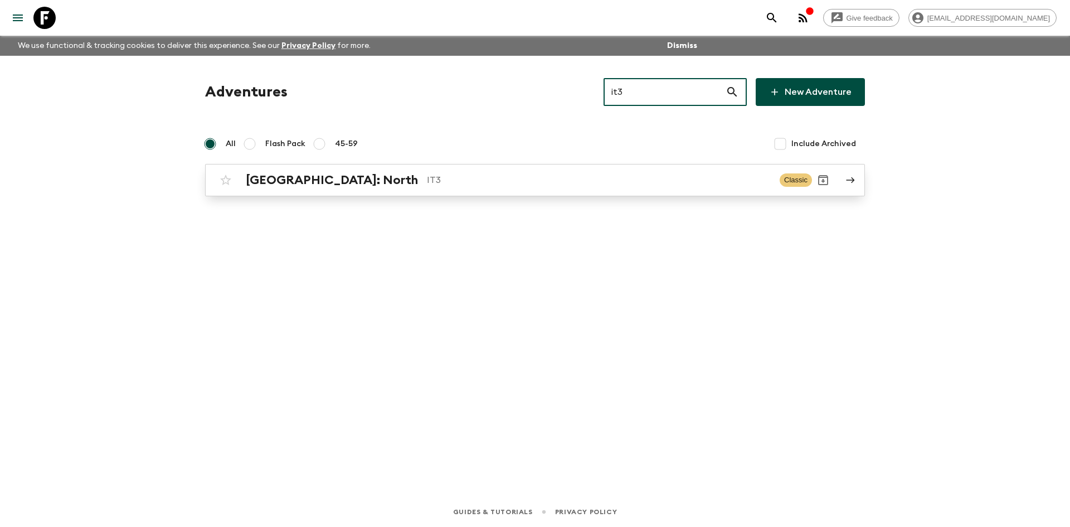
click at [376, 167] on link "[GEOGRAPHIC_DATA]: North IT3 Classic" at bounding box center [535, 180] width 660 height 32
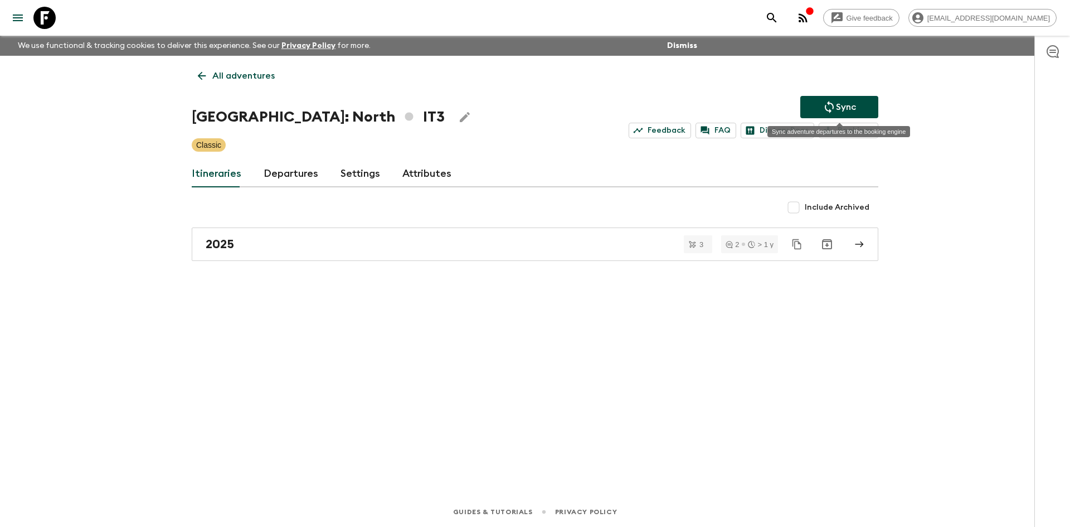
click at [821, 106] on button "Sync" at bounding box center [839, 107] width 78 height 22
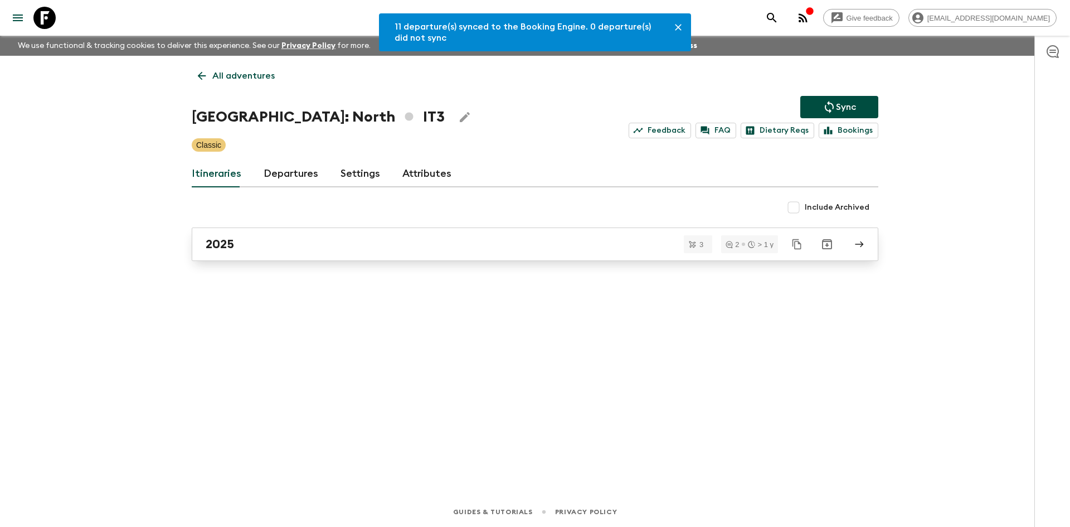
click at [337, 242] on div "2025" at bounding box center [525, 244] width 638 height 14
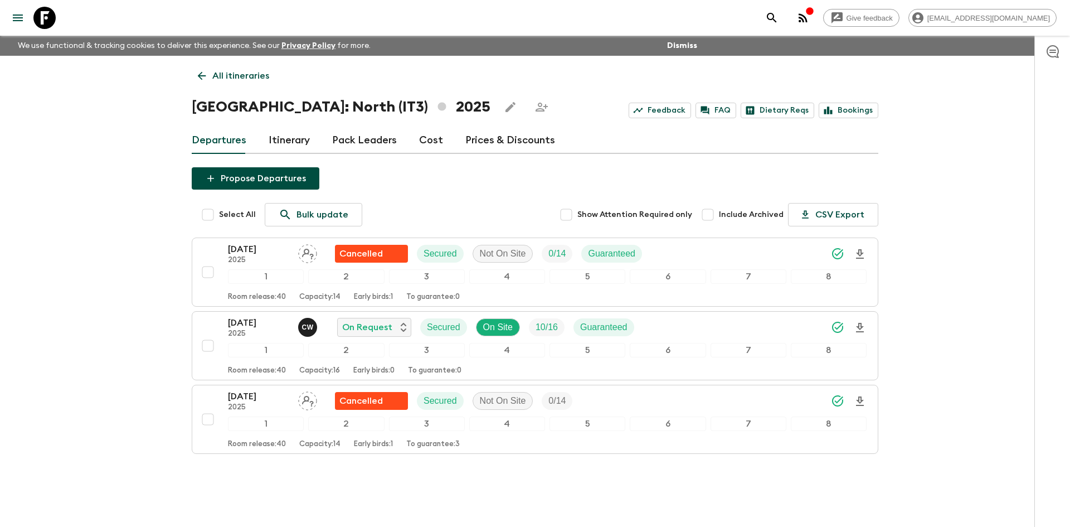
click at [259, 76] on p "All itineraries" at bounding box center [240, 75] width 57 height 13
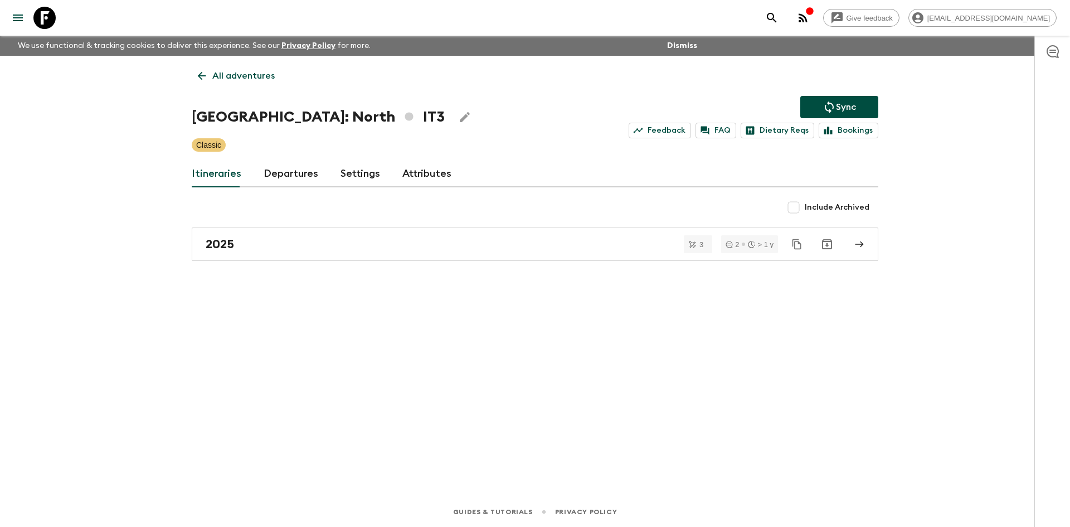
click at [259, 76] on p "All adventures" at bounding box center [243, 75] width 62 height 13
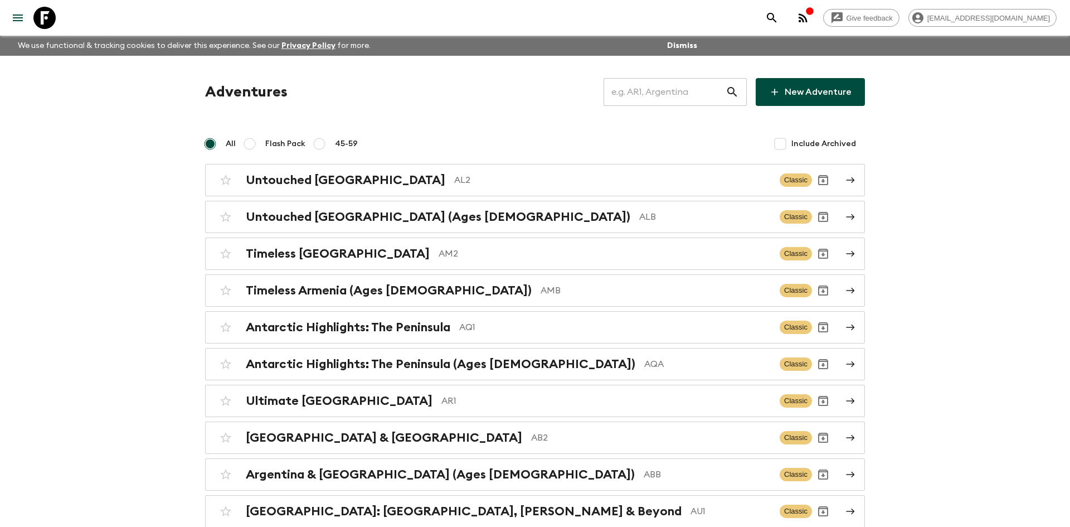
click at [681, 99] on input "text" at bounding box center [665, 91] width 122 height 31
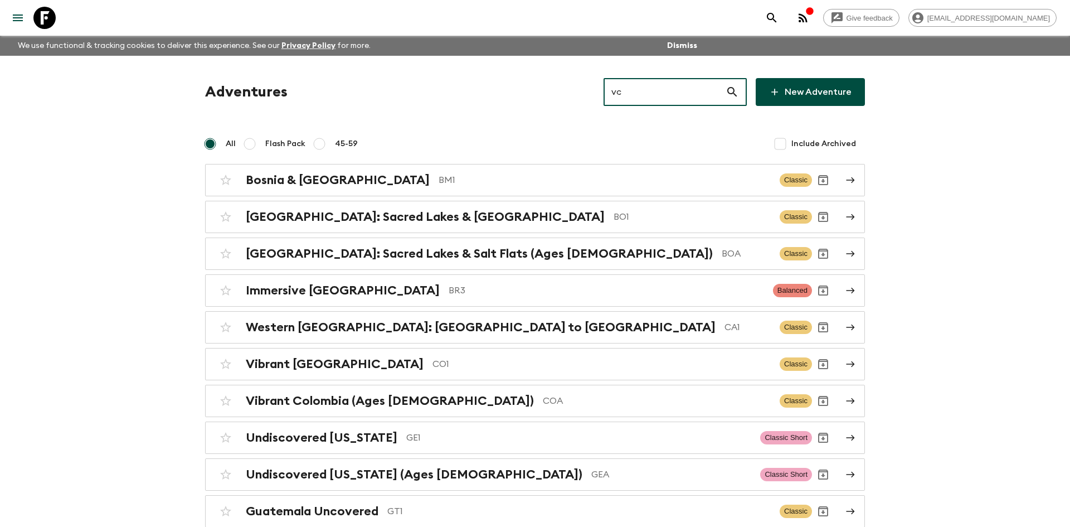
type input "vc1"
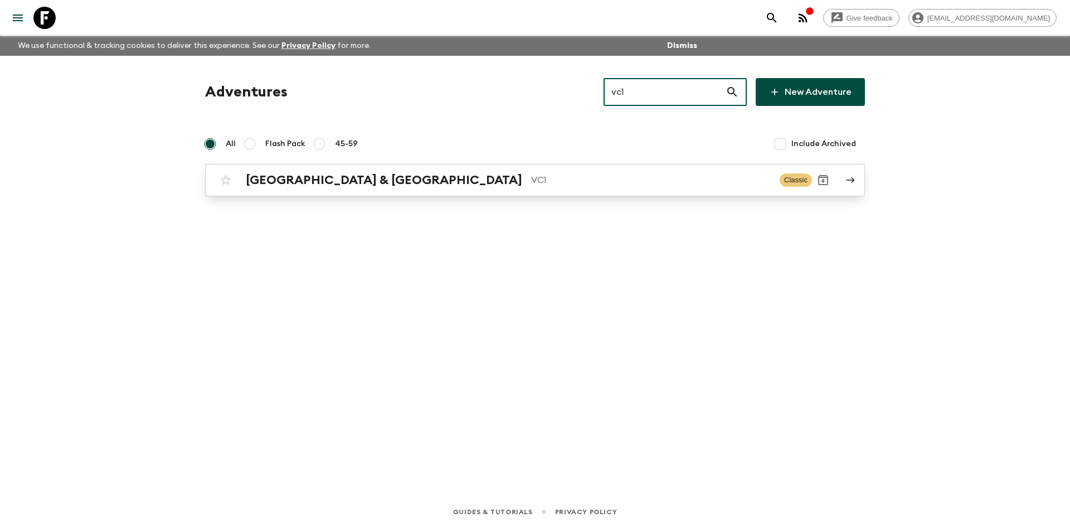
click at [350, 167] on link "Vietnam & Cambodia VC1 Classic" at bounding box center [535, 180] width 660 height 32
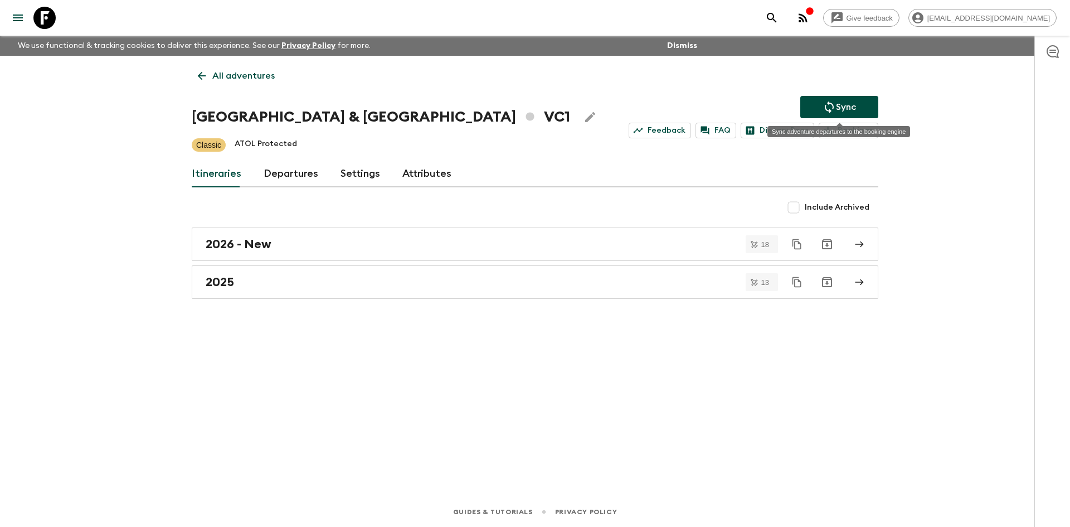
click at [850, 103] on p "Sync" at bounding box center [846, 106] width 20 height 13
click at [831, 106] on icon "Sync adventure departures to the booking engine" at bounding box center [829, 106] width 13 height 13
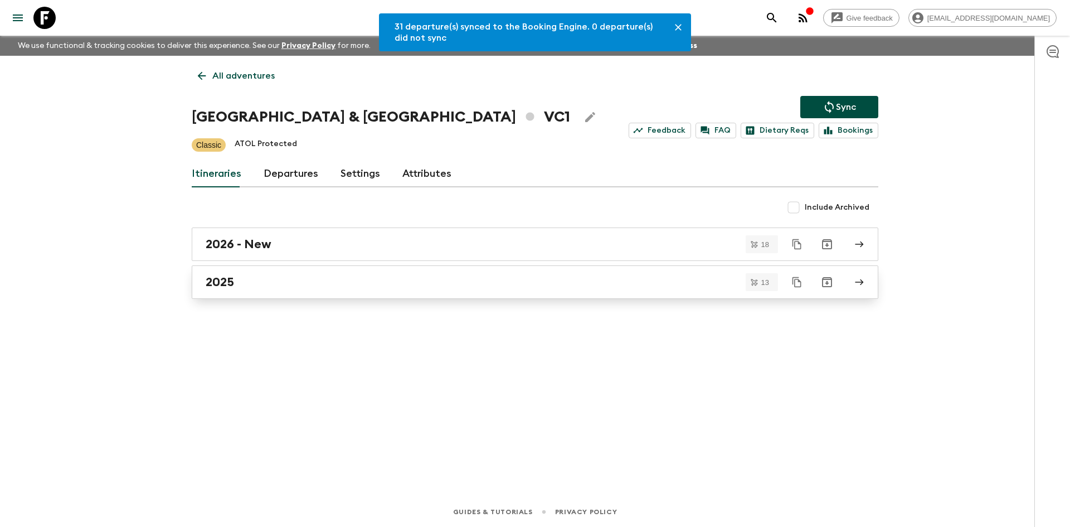
click at [228, 280] on h2 "2025" at bounding box center [220, 282] width 28 height 14
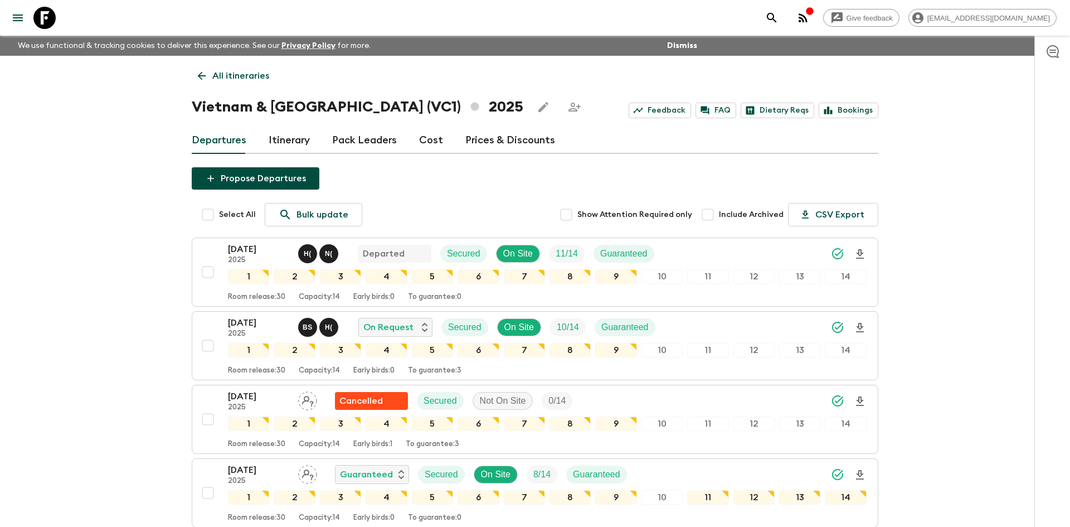
click at [227, 80] on p "All itineraries" at bounding box center [240, 75] width 57 height 13
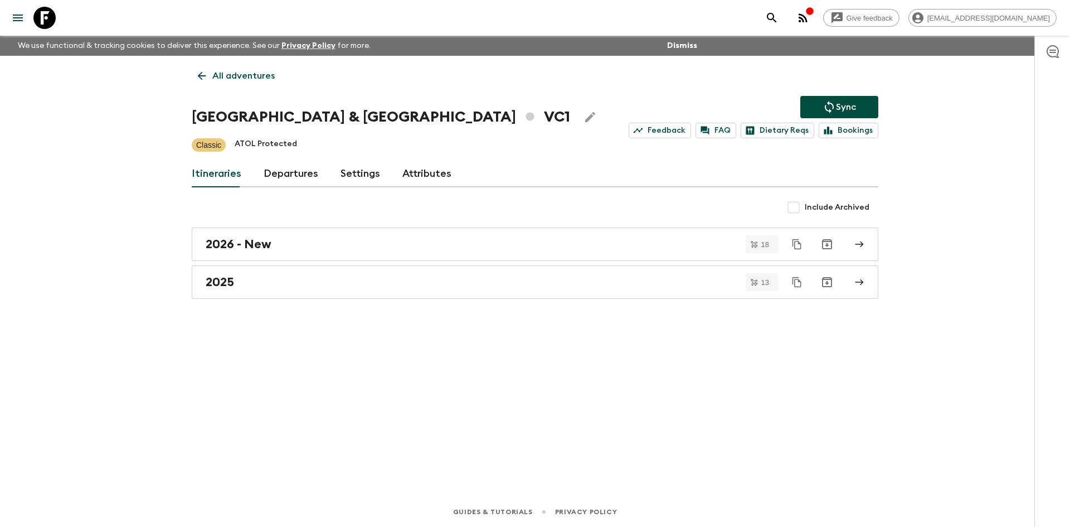
click at [227, 80] on p "All adventures" at bounding box center [243, 75] width 62 height 13
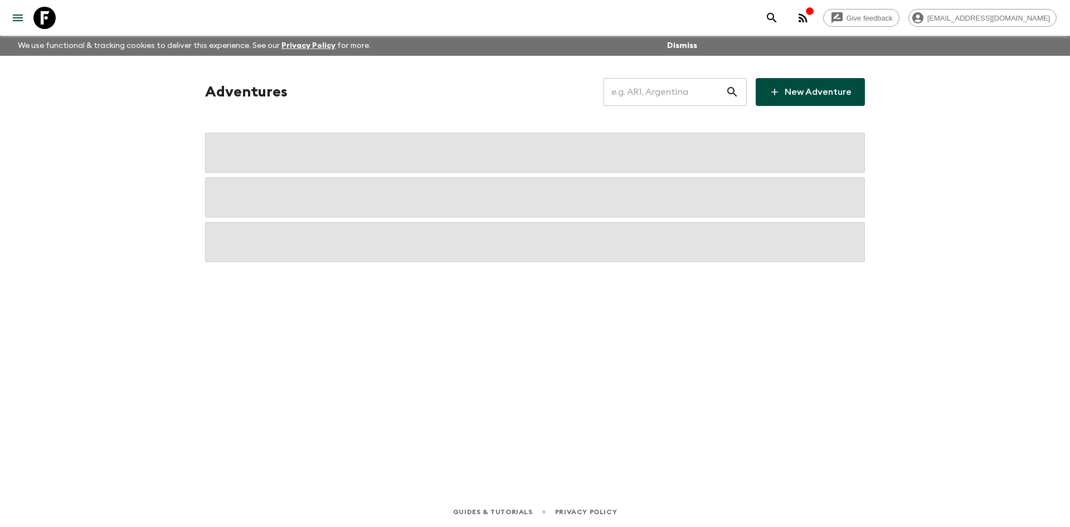
click at [619, 92] on input "text" at bounding box center [665, 91] width 122 height 31
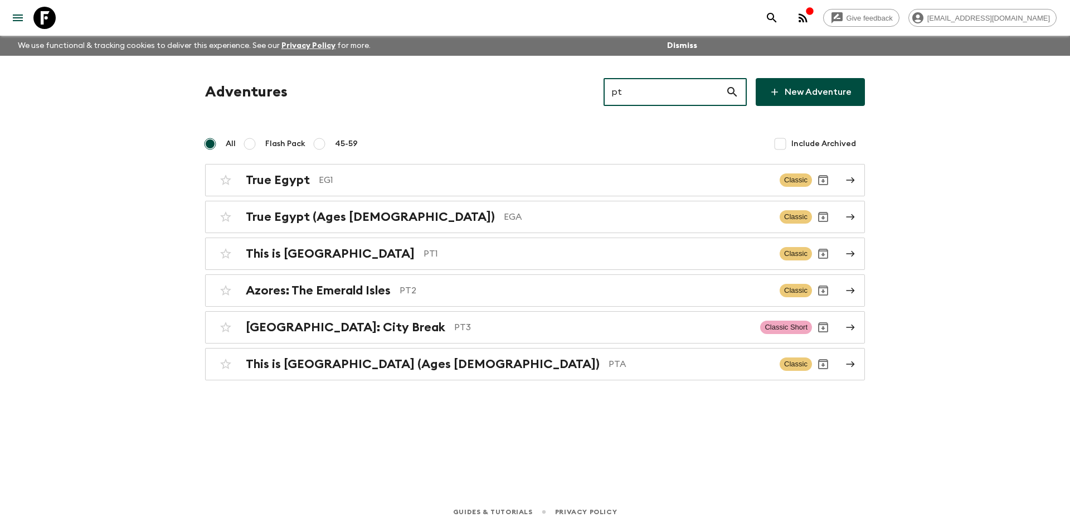
type input "pt1"
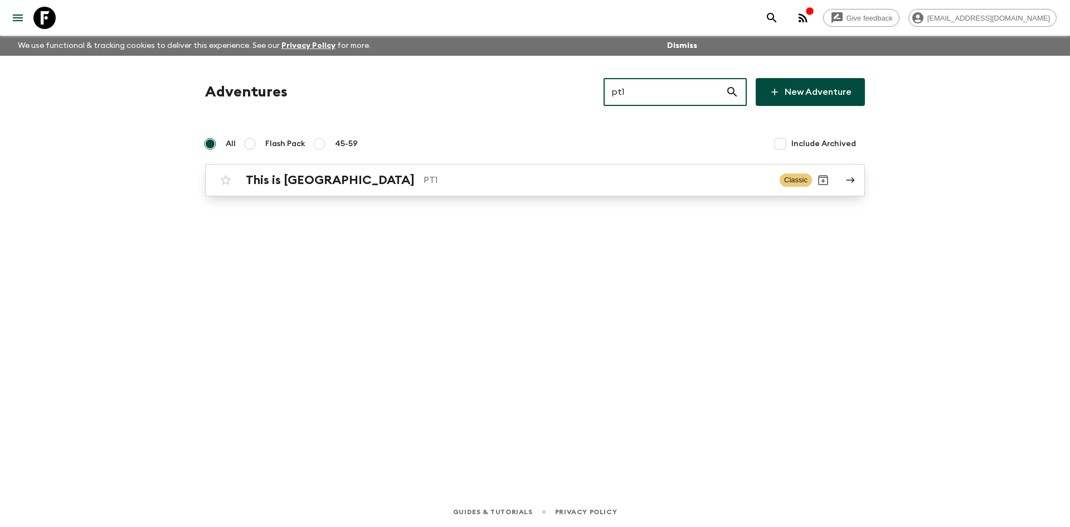
click at [352, 171] on div "This is Portugal PT1 Classic" at bounding box center [513, 180] width 597 height 22
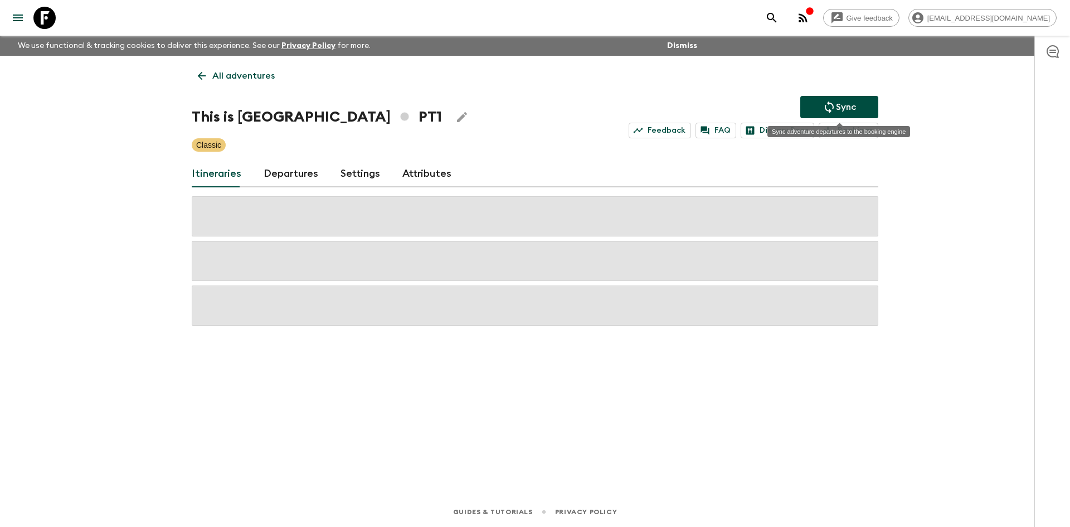
click at [840, 110] on p "Sync" at bounding box center [846, 106] width 20 height 13
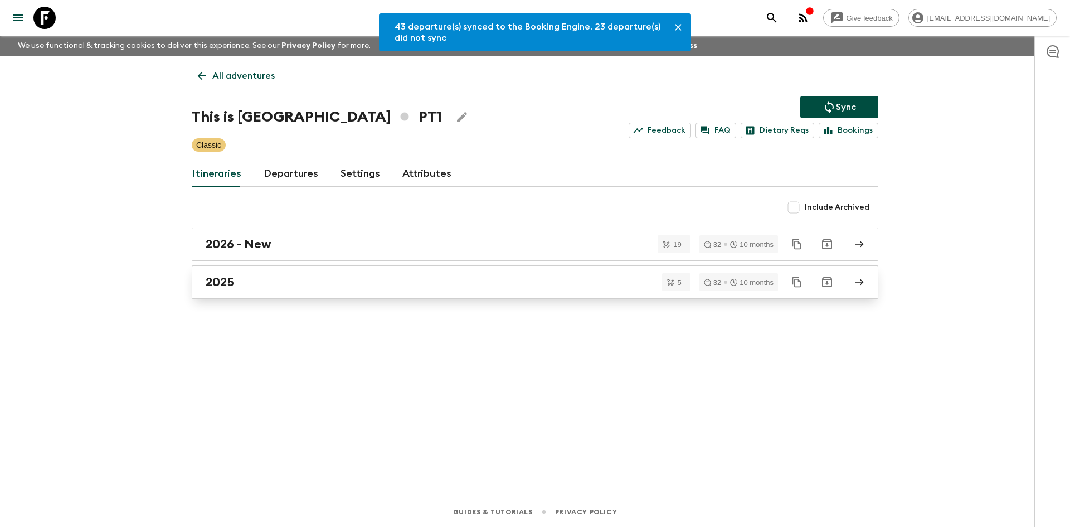
click at [356, 275] on div "2025" at bounding box center [525, 282] width 638 height 14
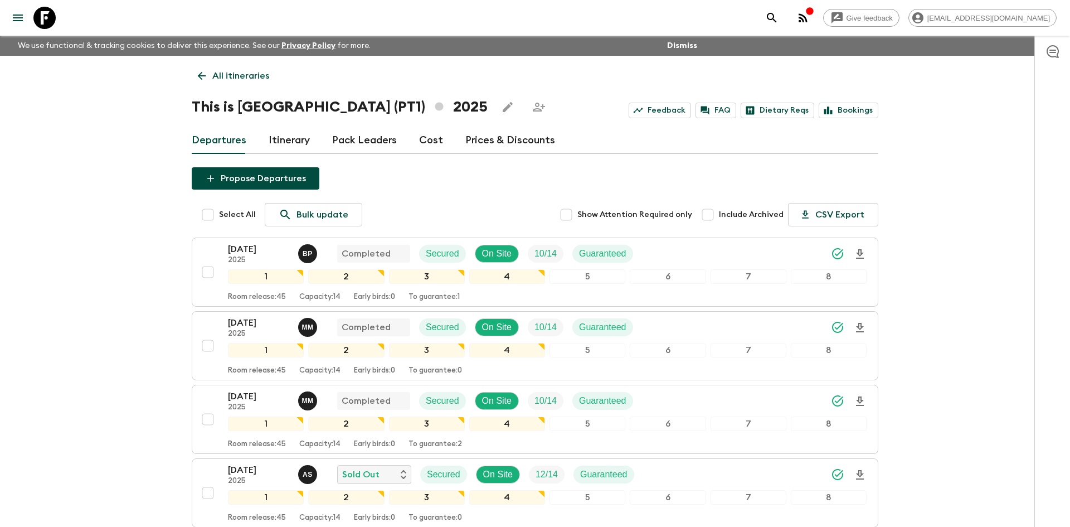
click at [226, 72] on p "All itineraries" at bounding box center [240, 75] width 57 height 13
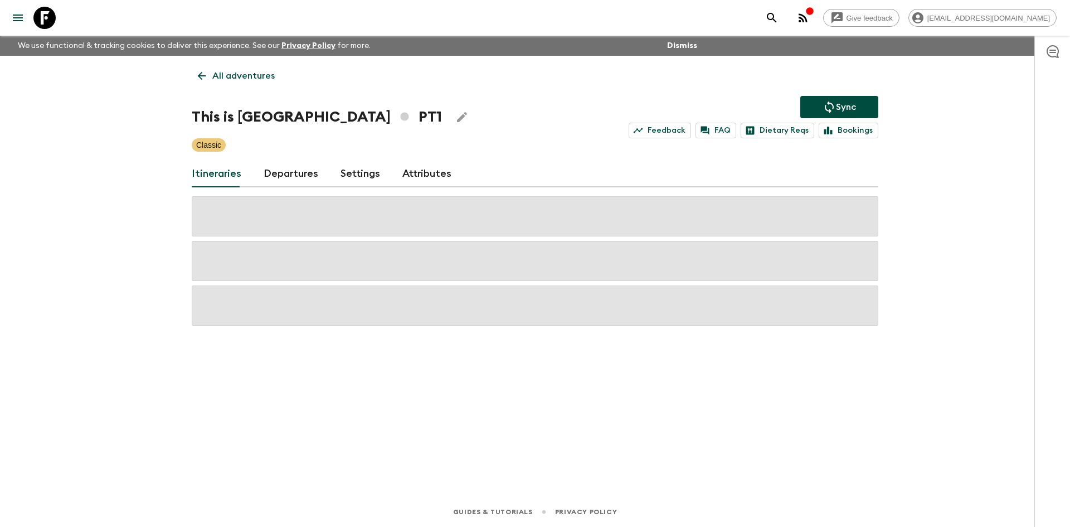
click at [226, 72] on p "All adventures" at bounding box center [243, 75] width 62 height 13
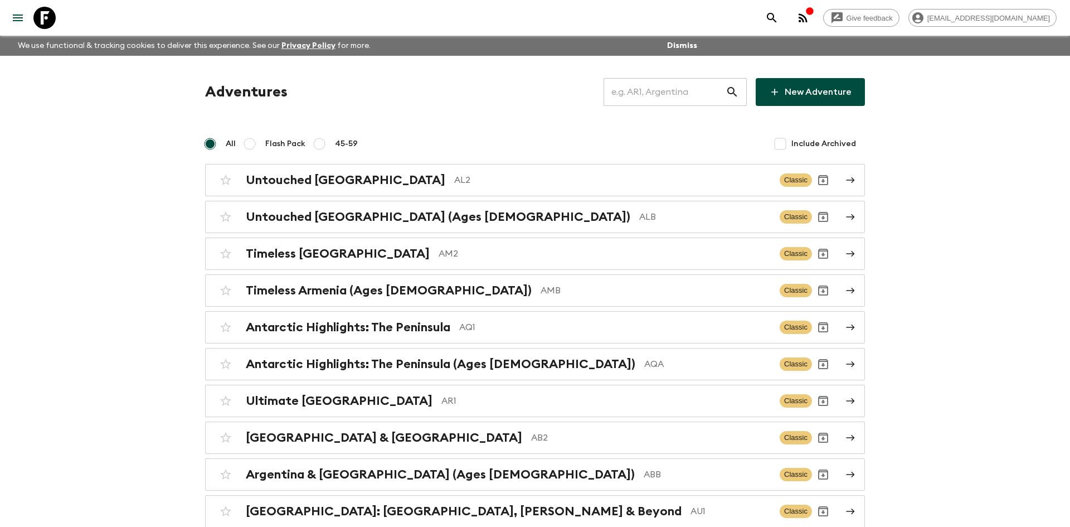
click at [639, 90] on input "text" at bounding box center [665, 91] width 122 height 31
type input "sc1"
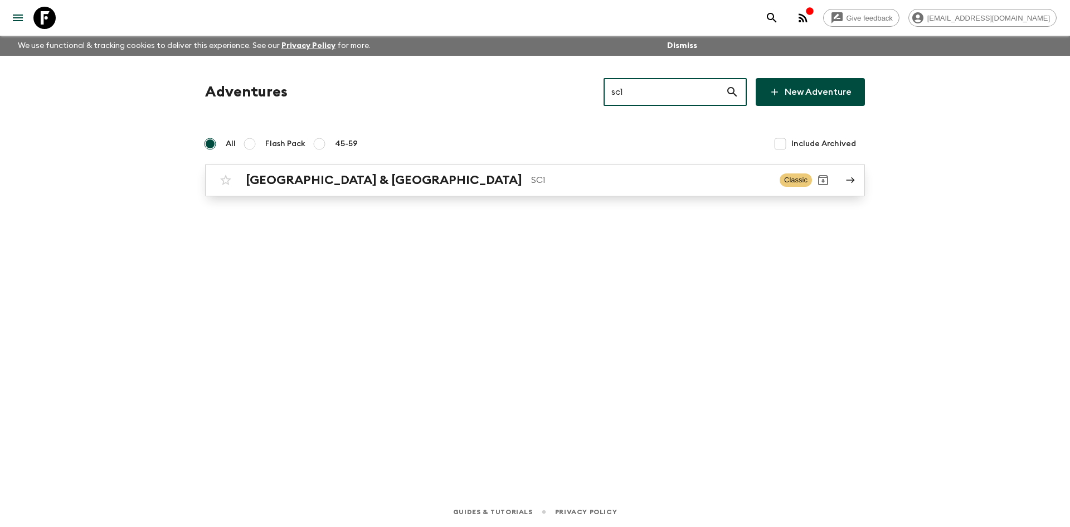
click at [378, 170] on div "[GEOGRAPHIC_DATA] & Croatia SC1 Classic" at bounding box center [513, 180] width 597 height 22
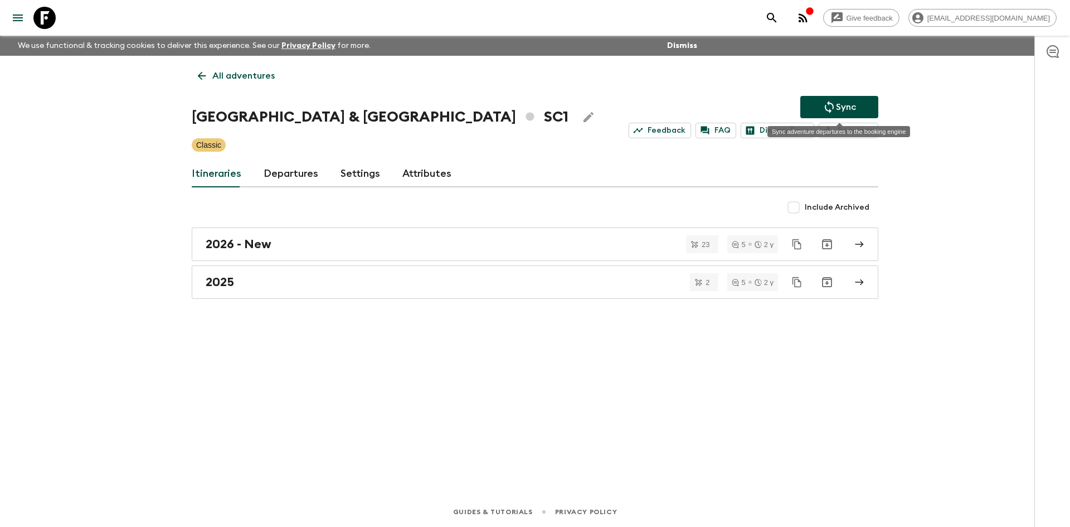
click at [838, 108] on p "Sync" at bounding box center [846, 106] width 20 height 13
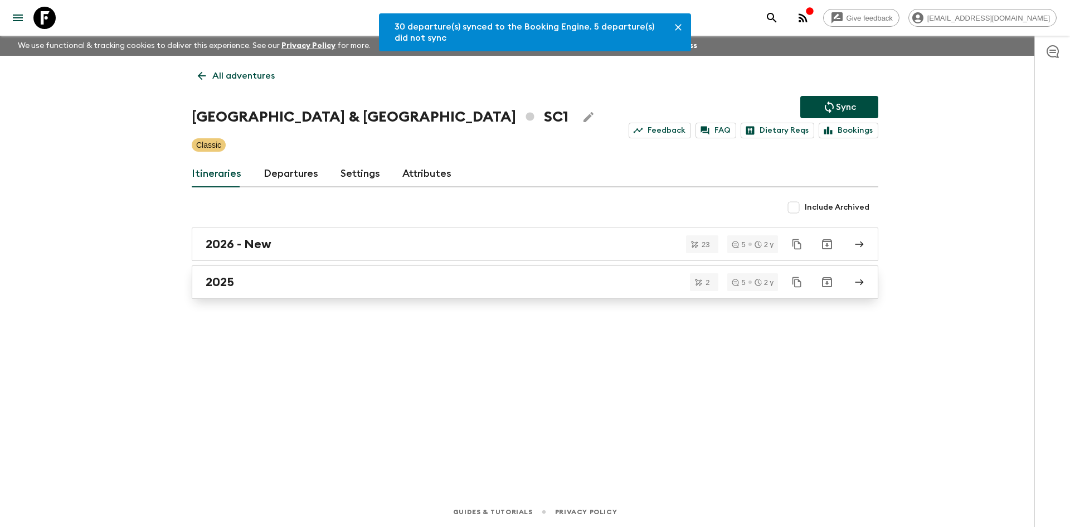
click at [281, 278] on div "2025" at bounding box center [525, 282] width 638 height 14
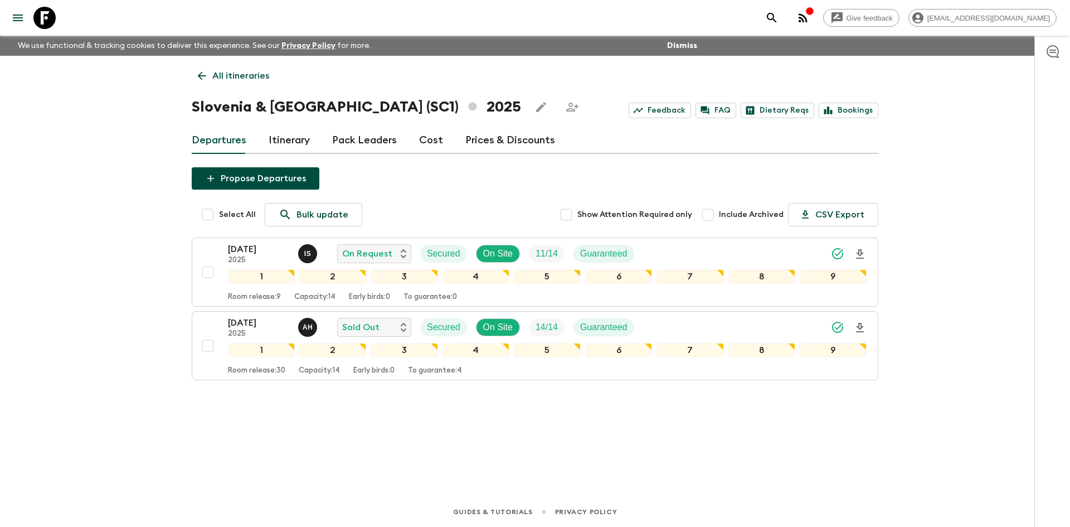
click at [226, 84] on link "All itineraries" at bounding box center [234, 76] width 84 height 22
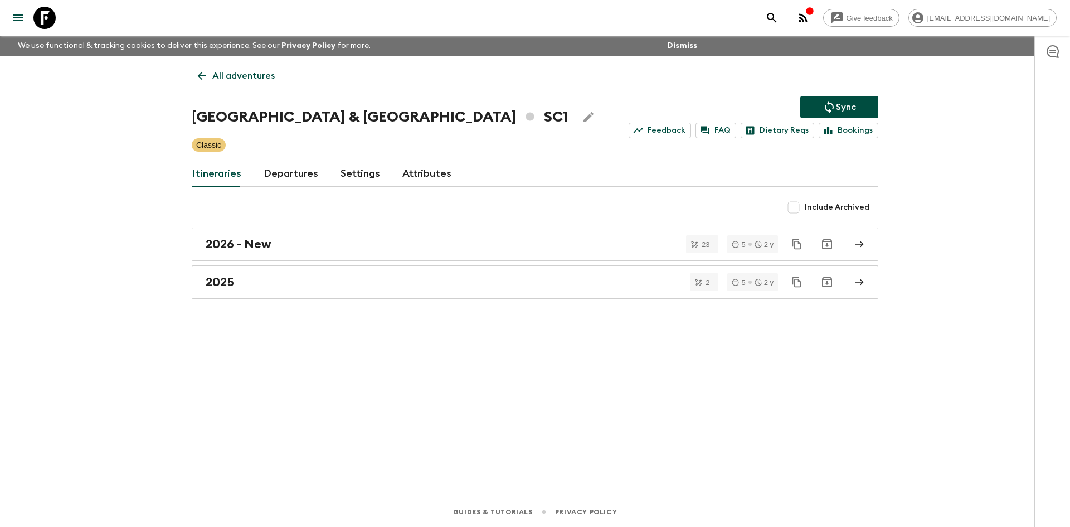
click at [226, 84] on link "All adventures" at bounding box center [236, 76] width 89 height 22
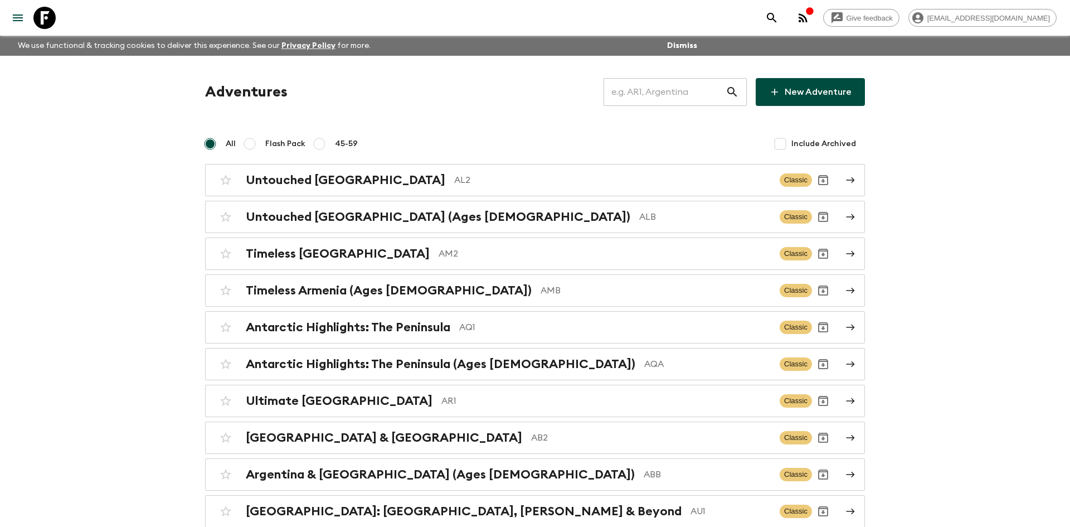
click at [655, 92] on input "text" at bounding box center [665, 91] width 122 height 31
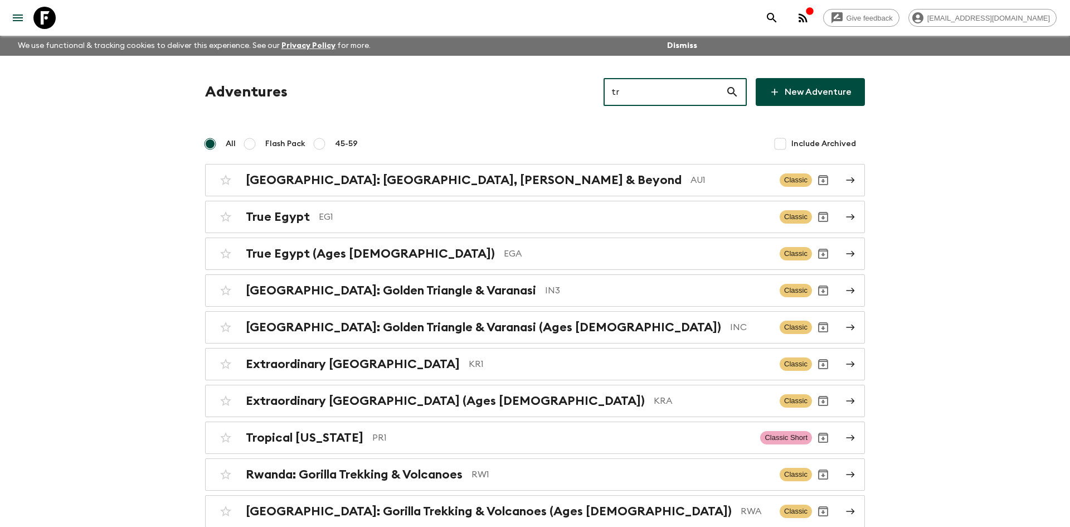
type input "tr2"
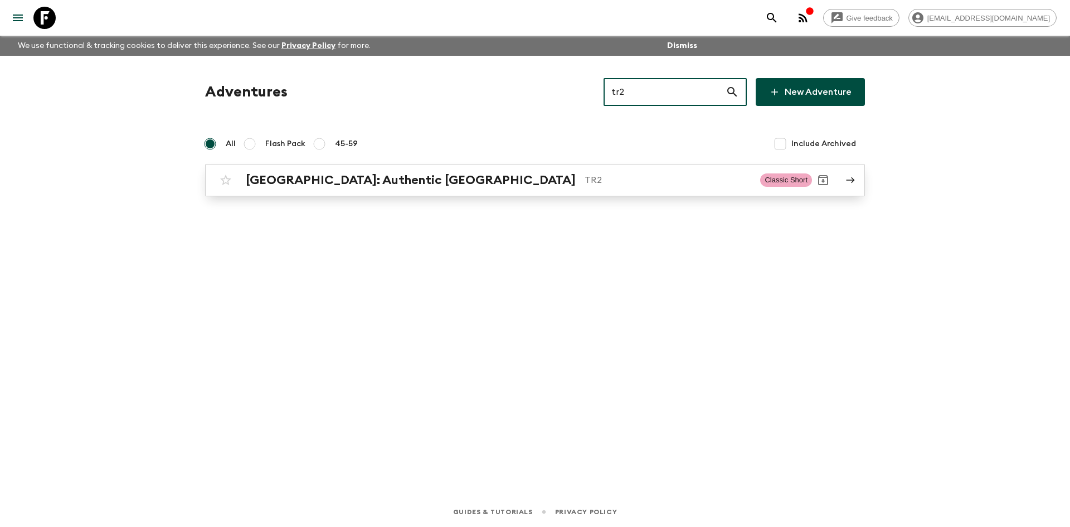
click at [377, 178] on h2 "[GEOGRAPHIC_DATA]: Authentic [GEOGRAPHIC_DATA]" at bounding box center [411, 180] width 330 height 14
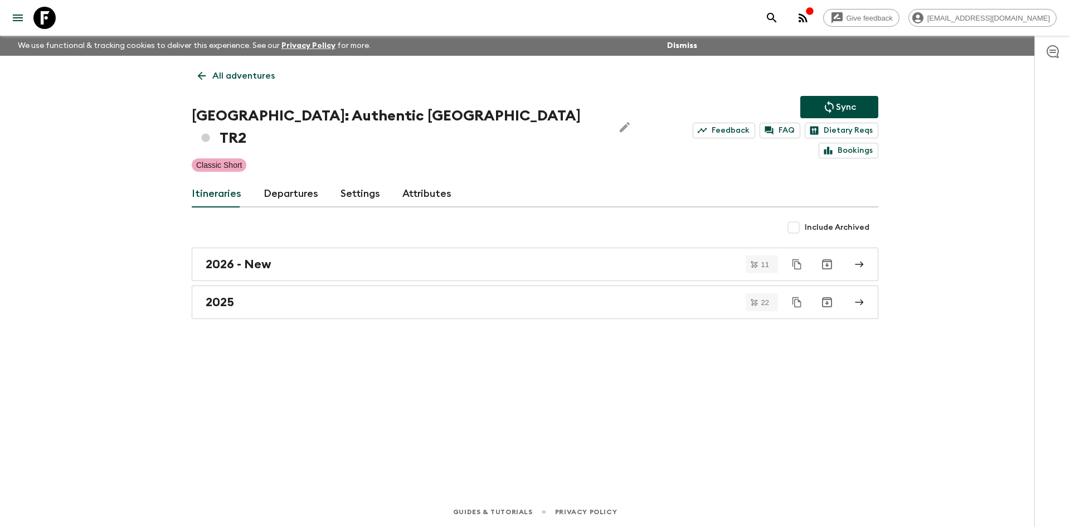
click at [843, 112] on p "Sync" at bounding box center [846, 106] width 20 height 13
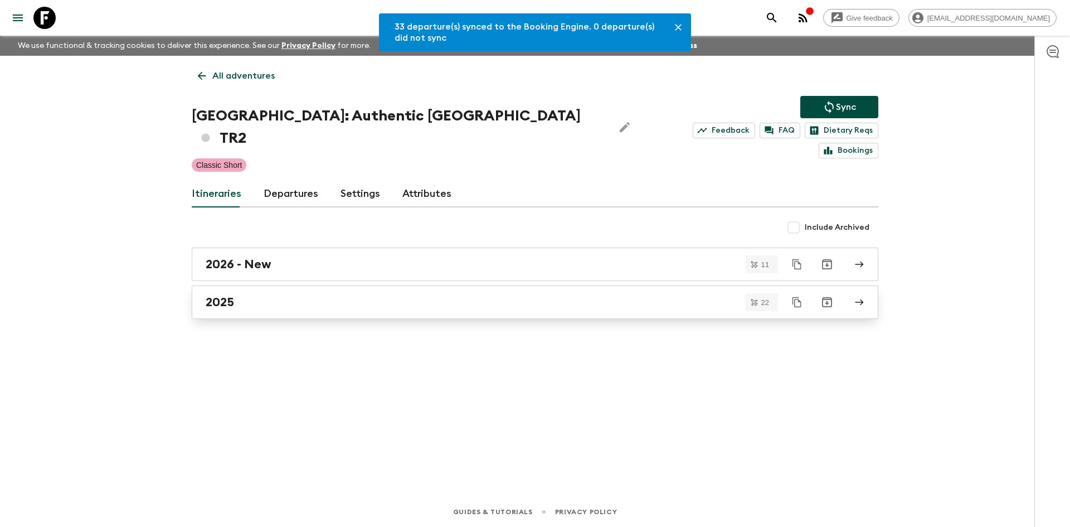
click at [257, 295] on div "2025" at bounding box center [525, 302] width 638 height 14
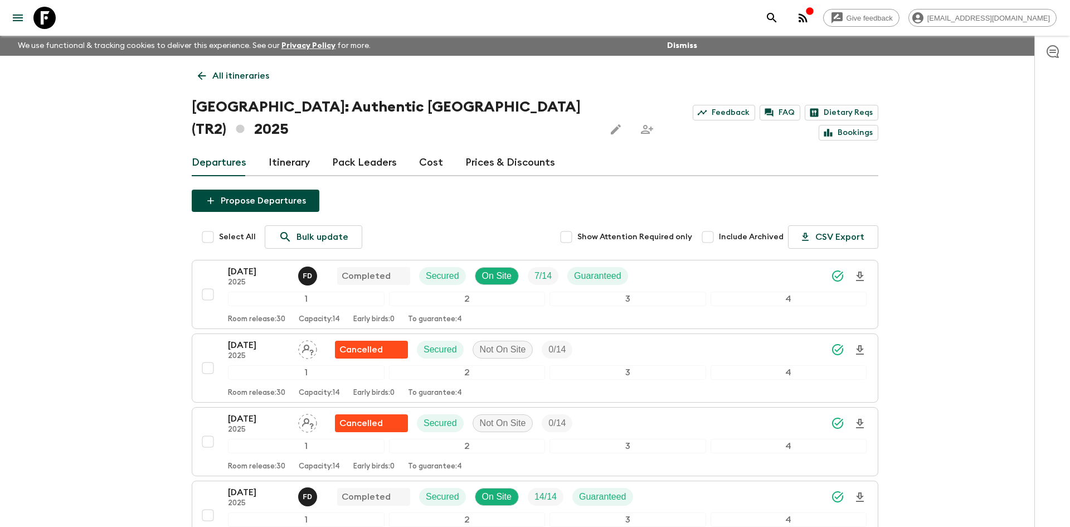
click at [231, 79] on p "All itineraries" at bounding box center [240, 75] width 57 height 13
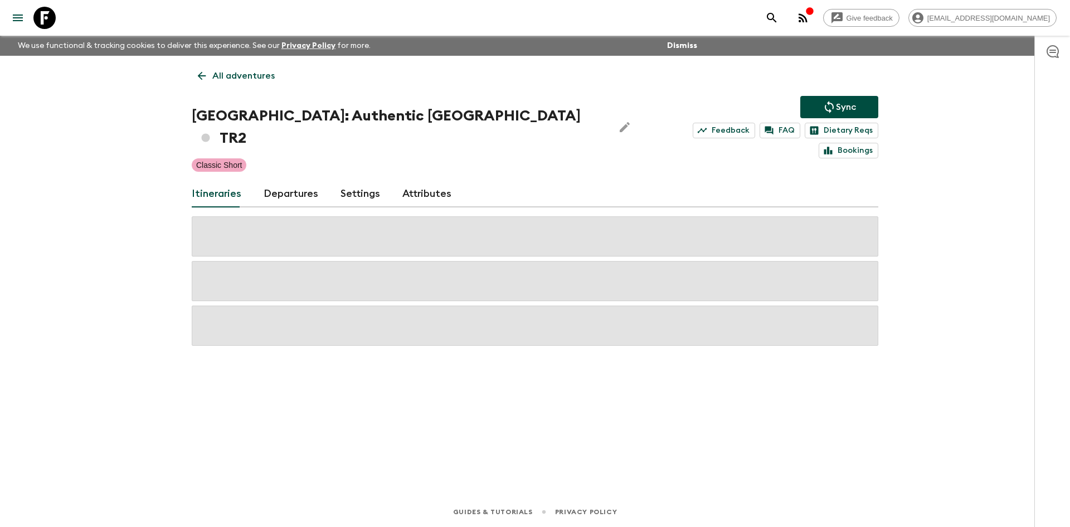
click at [231, 79] on p "All adventures" at bounding box center [243, 75] width 62 height 13
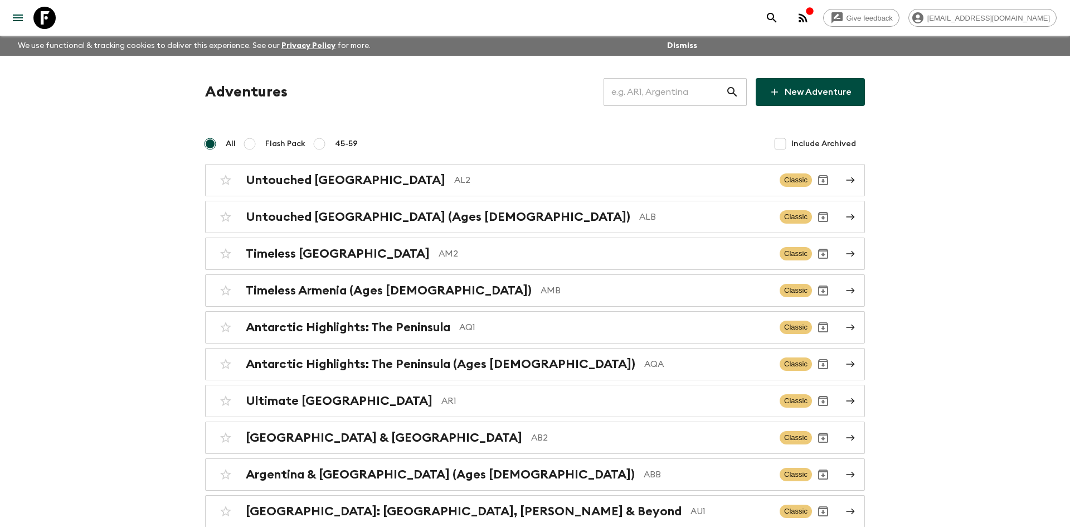
click at [634, 95] on input "text" at bounding box center [665, 91] width 122 height 31
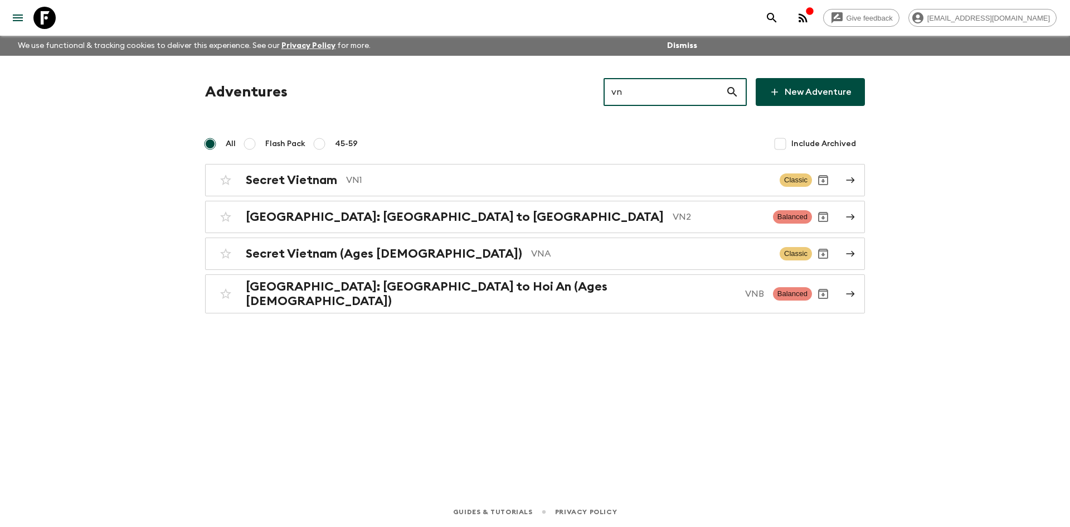
type input "vn1"
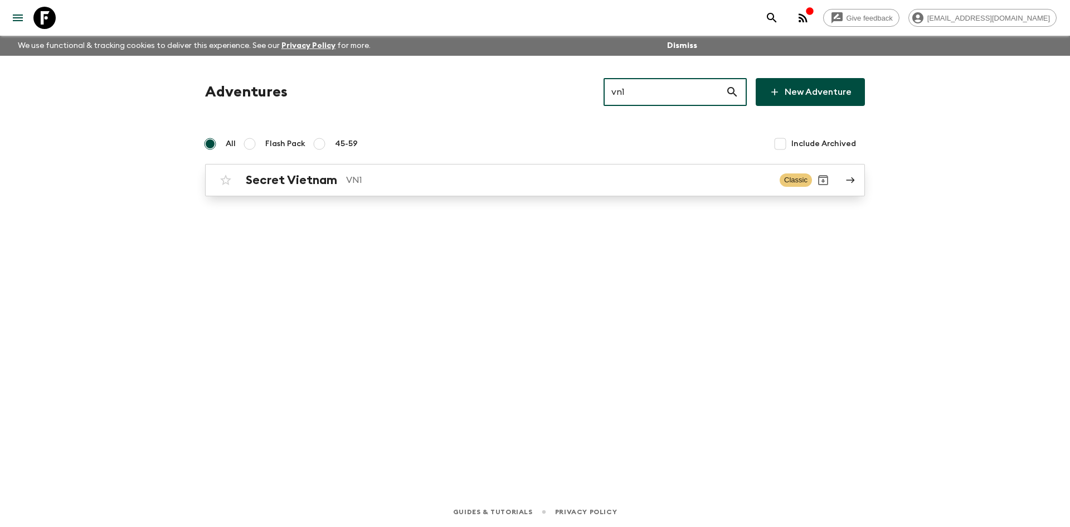
click at [402, 183] on p "VN1" at bounding box center [558, 179] width 425 height 13
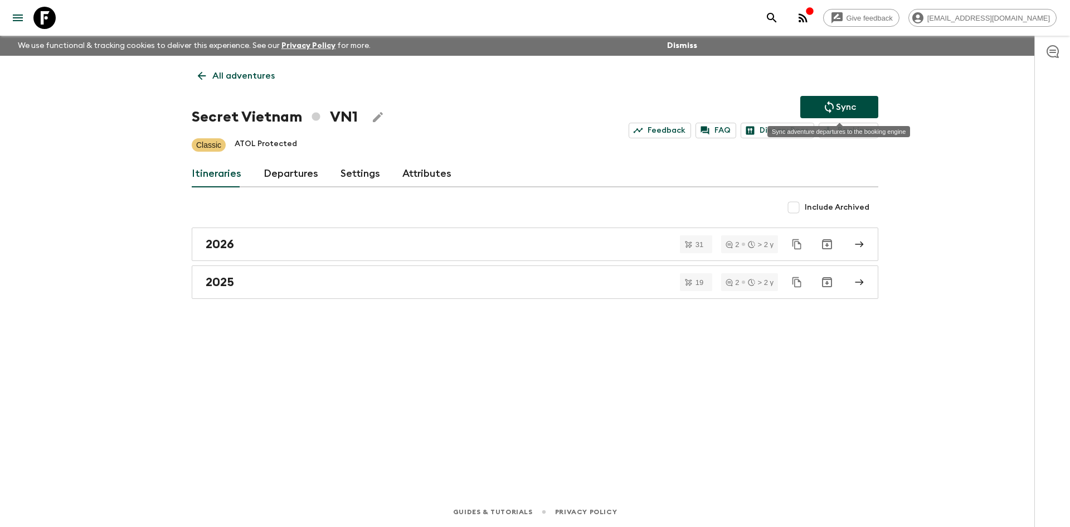
click at [836, 101] on p "Sync" at bounding box center [846, 106] width 20 height 13
click at [826, 103] on icon "Sync adventure departures to the booking engine" at bounding box center [829, 106] width 13 height 13
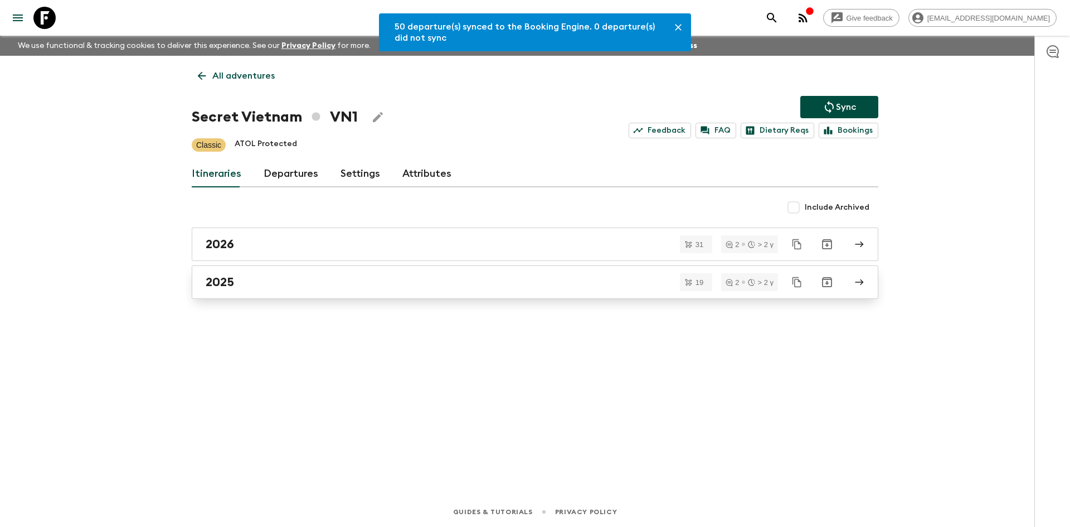
click at [280, 284] on div "2025" at bounding box center [525, 282] width 638 height 14
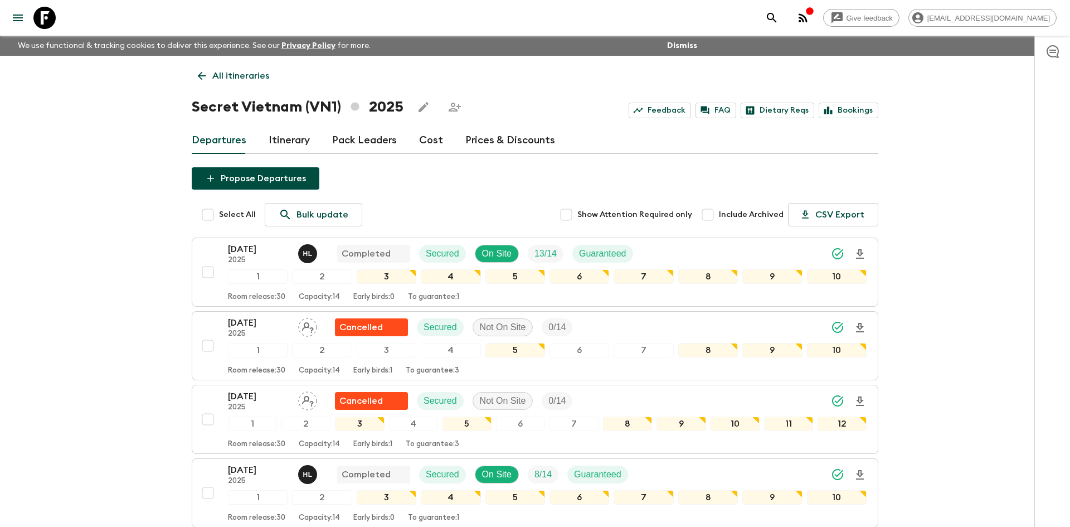
click at [237, 82] on p "All itineraries" at bounding box center [240, 75] width 57 height 13
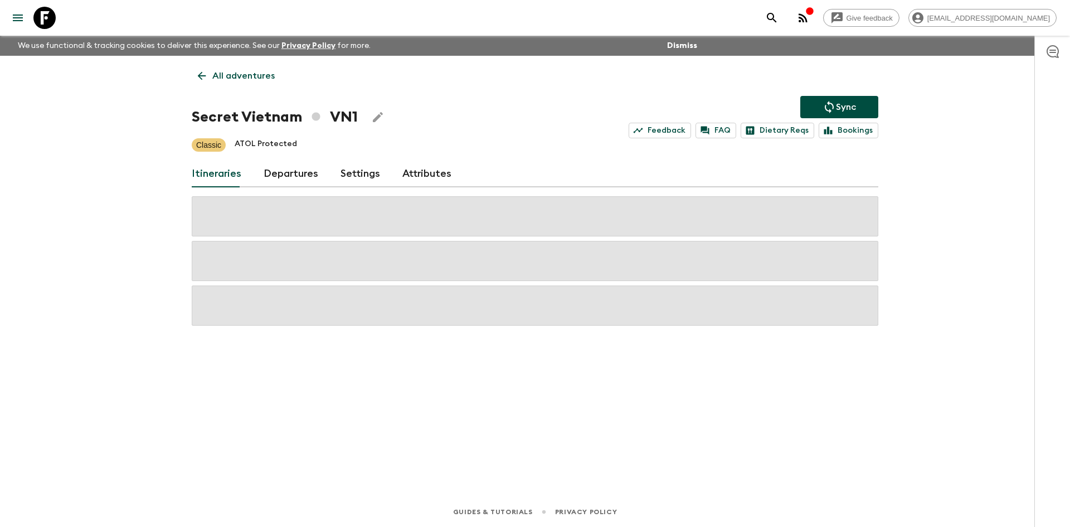
click at [237, 82] on p "All adventures" at bounding box center [243, 75] width 62 height 13
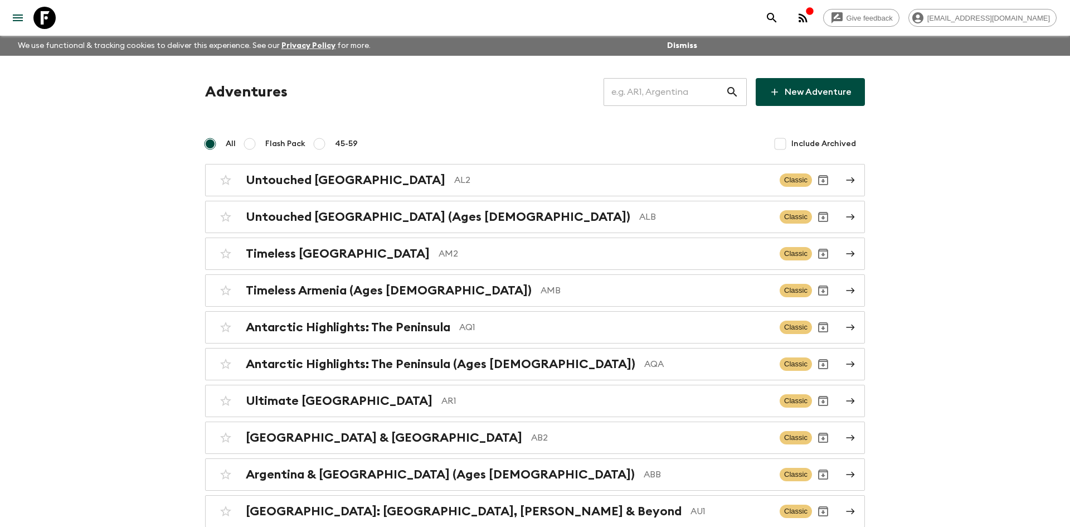
click at [637, 97] on input "text" at bounding box center [665, 91] width 122 height 31
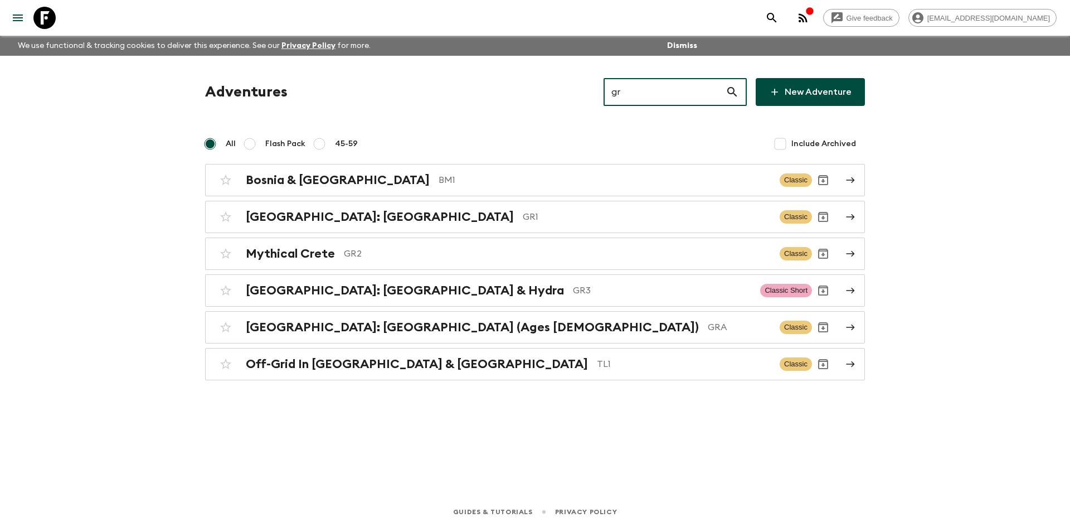
type input "gr1"
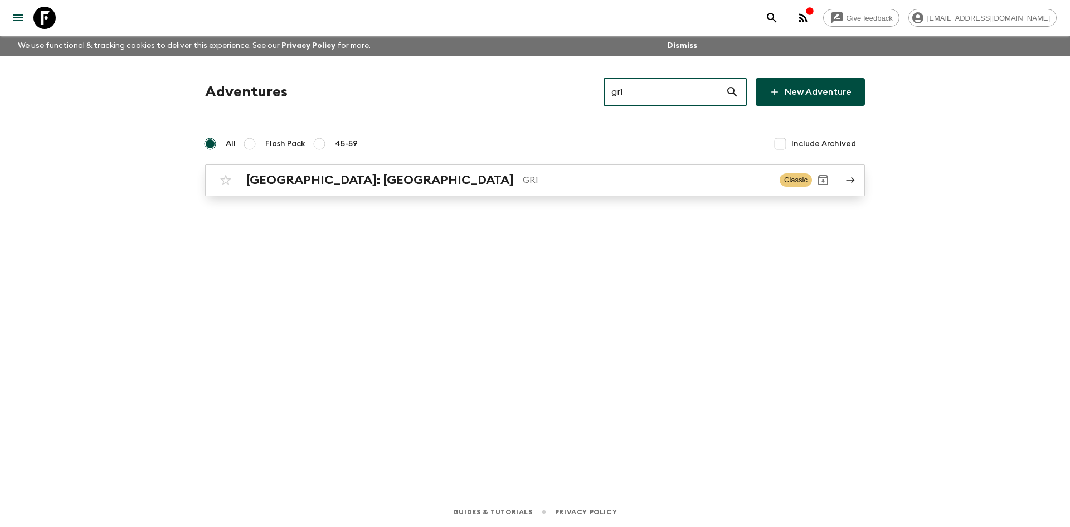
click at [391, 185] on h2 "[GEOGRAPHIC_DATA]: [GEOGRAPHIC_DATA]" at bounding box center [380, 180] width 268 height 14
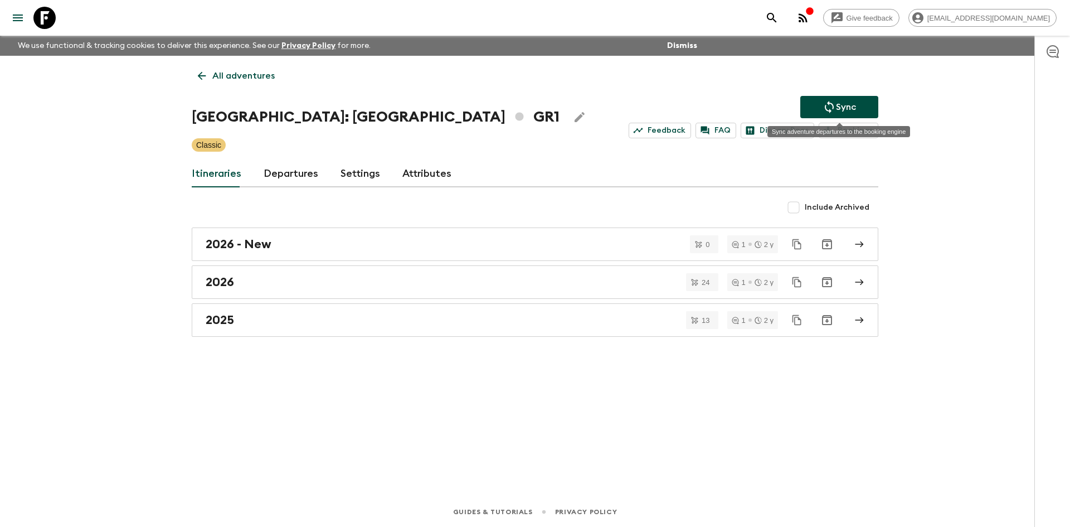
click at [841, 96] on button "Sync" at bounding box center [839, 107] width 78 height 22
click at [805, 106] on button "Sync" at bounding box center [839, 107] width 78 height 22
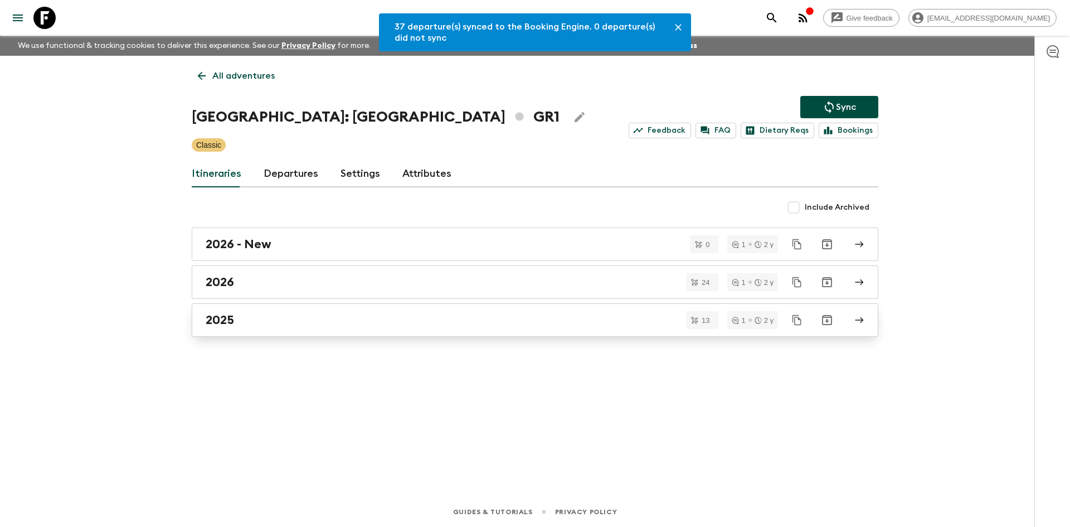
click at [226, 325] on h2 "2025" at bounding box center [220, 320] width 28 height 14
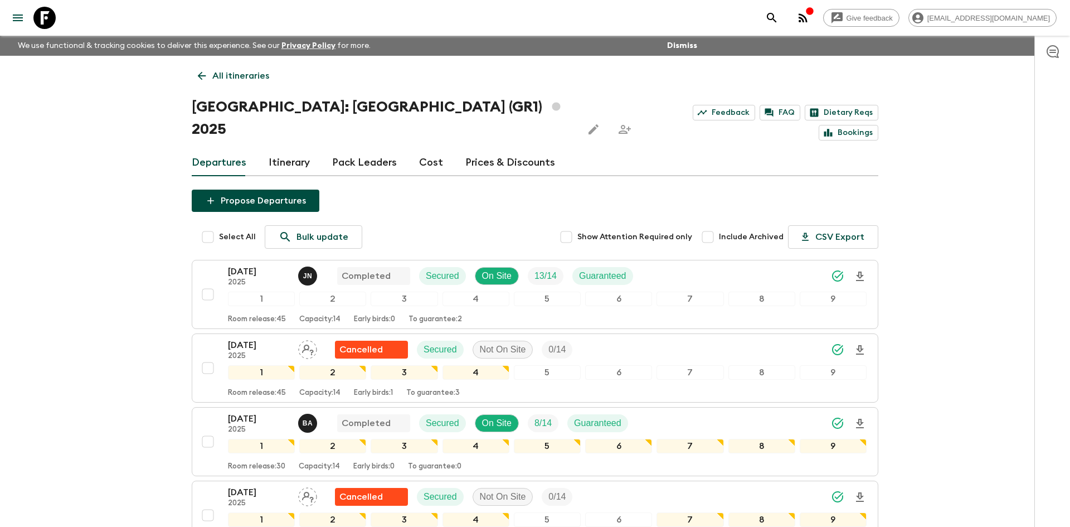
click at [255, 78] on p "All itineraries" at bounding box center [240, 75] width 57 height 13
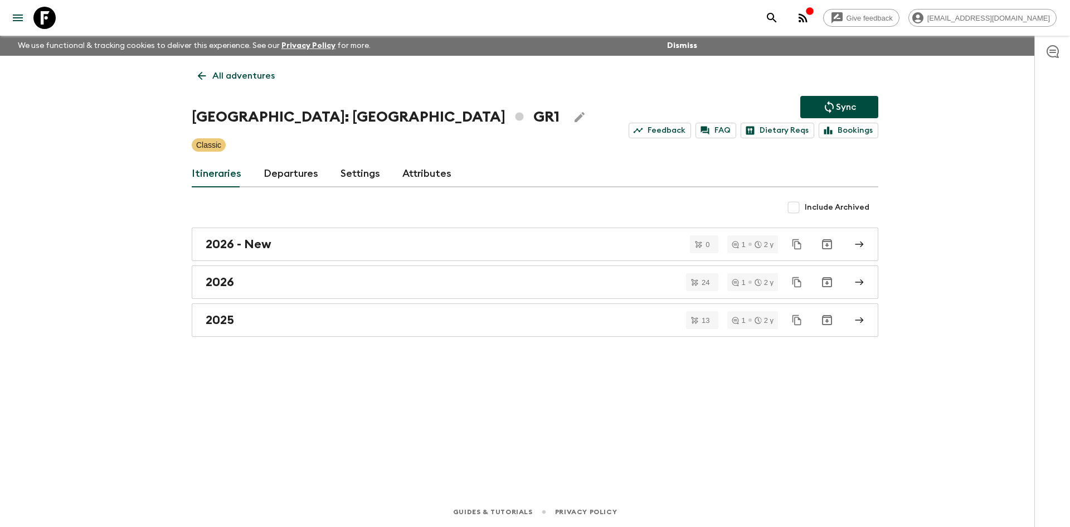
click at [255, 78] on p "All adventures" at bounding box center [243, 75] width 62 height 13
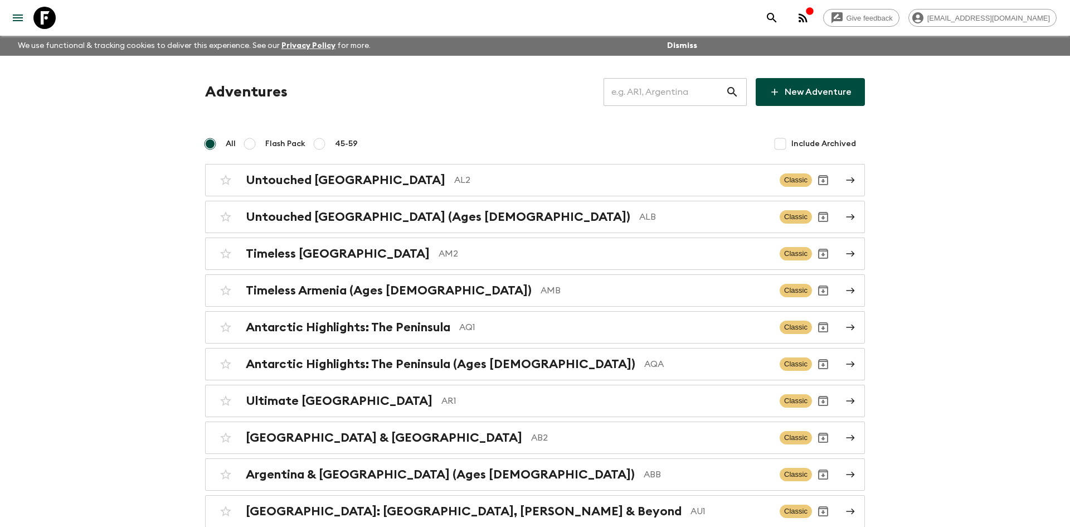
click at [640, 93] on input "text" at bounding box center [665, 91] width 122 height 31
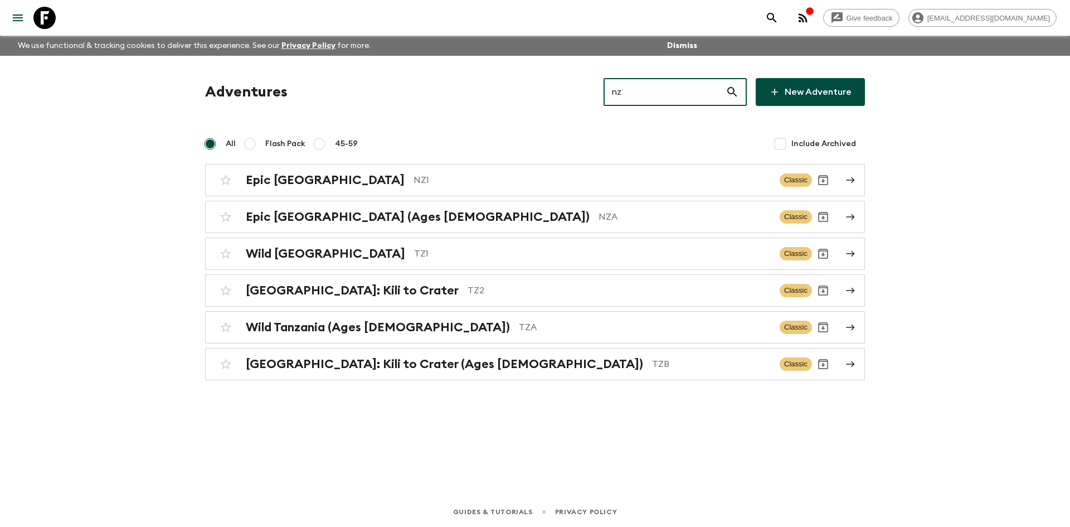
type input "nz1"
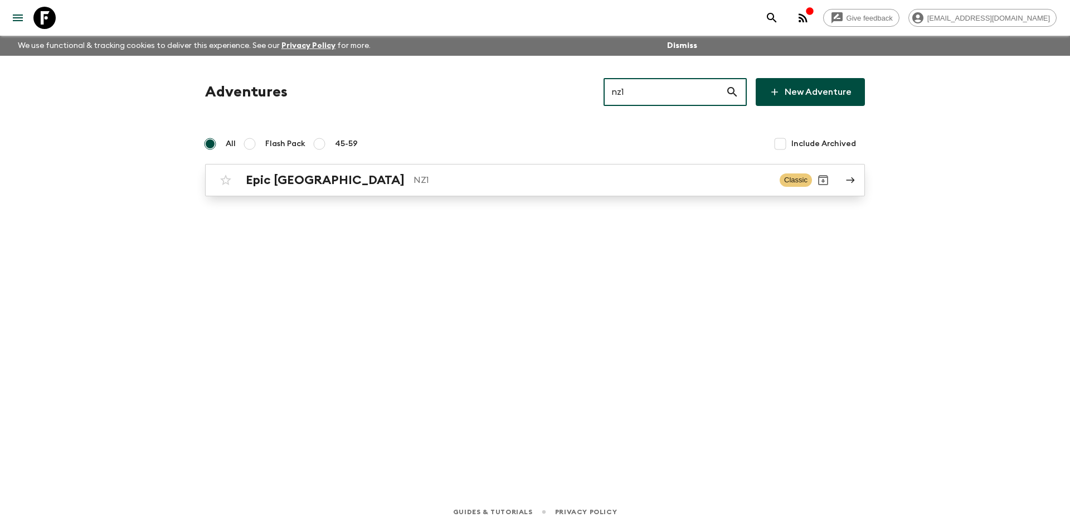
click at [387, 190] on div "Epic New Zealand NZ1 Classic" at bounding box center [513, 180] width 597 height 22
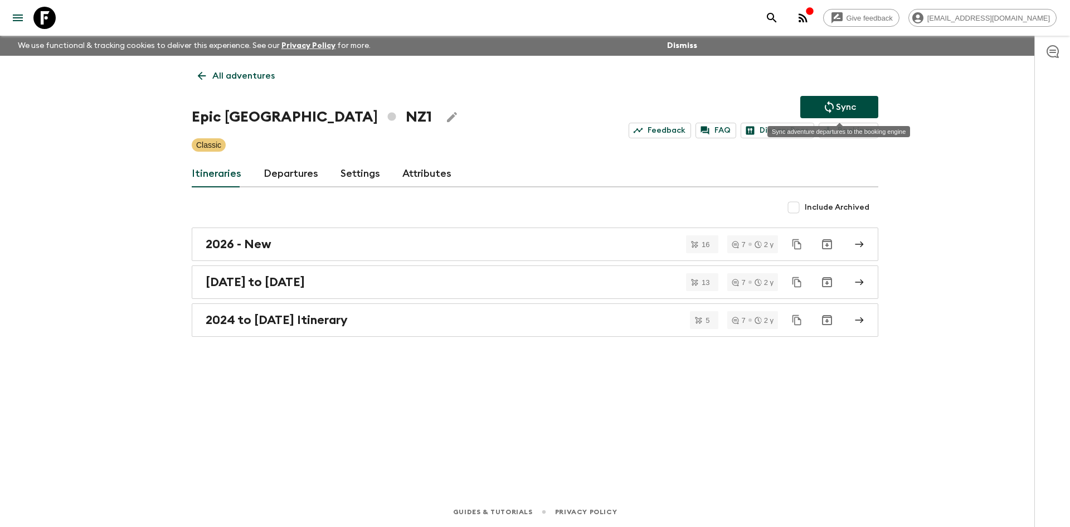
click at [858, 108] on button "Sync" at bounding box center [839, 107] width 78 height 22
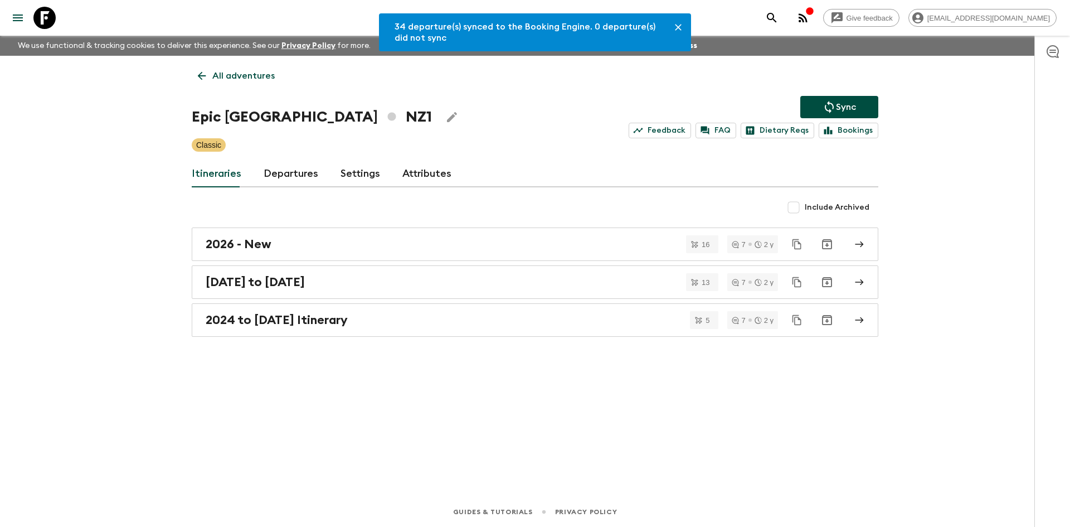
click at [293, 176] on link "Departures" at bounding box center [291, 173] width 55 height 27
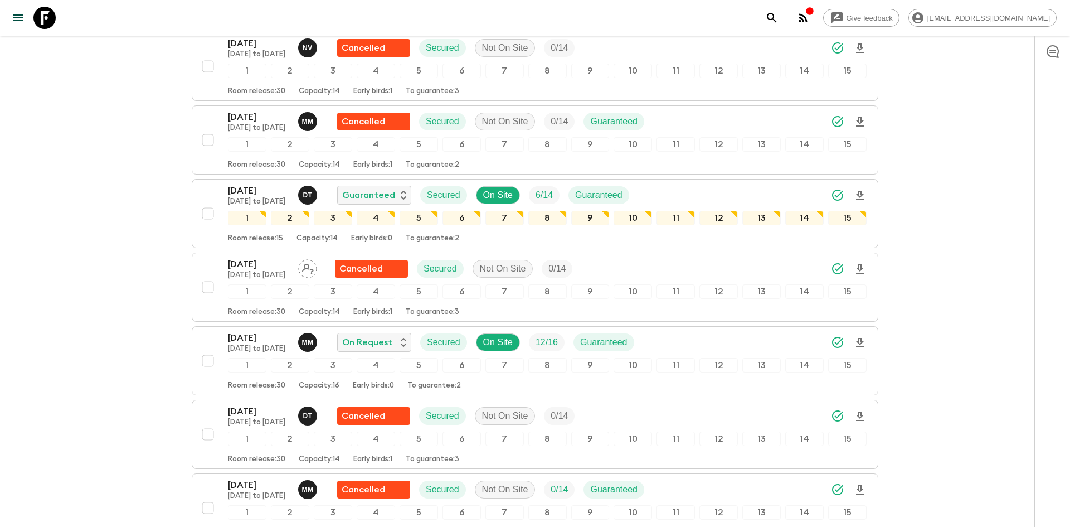
scroll to position [899, 0]
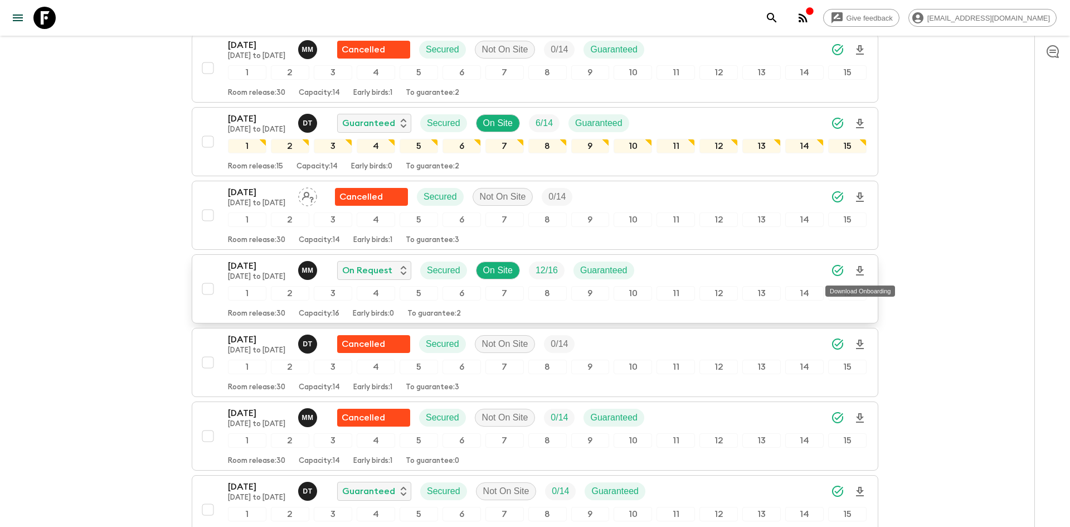
click at [859, 271] on icon "Download Onboarding" at bounding box center [860, 270] width 8 height 9
